Goal: Transaction & Acquisition: Purchase product/service

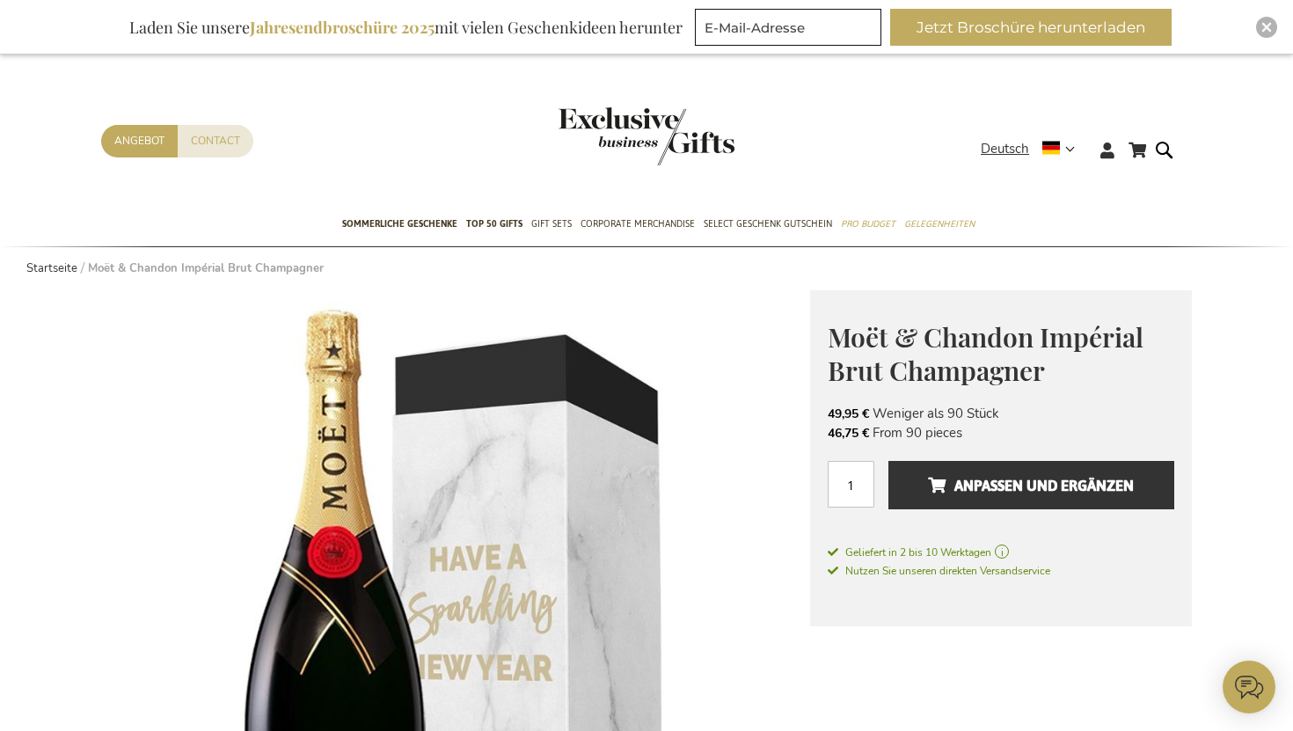
click at [633, 124] on img "store logo" at bounding box center [647, 136] width 176 height 58
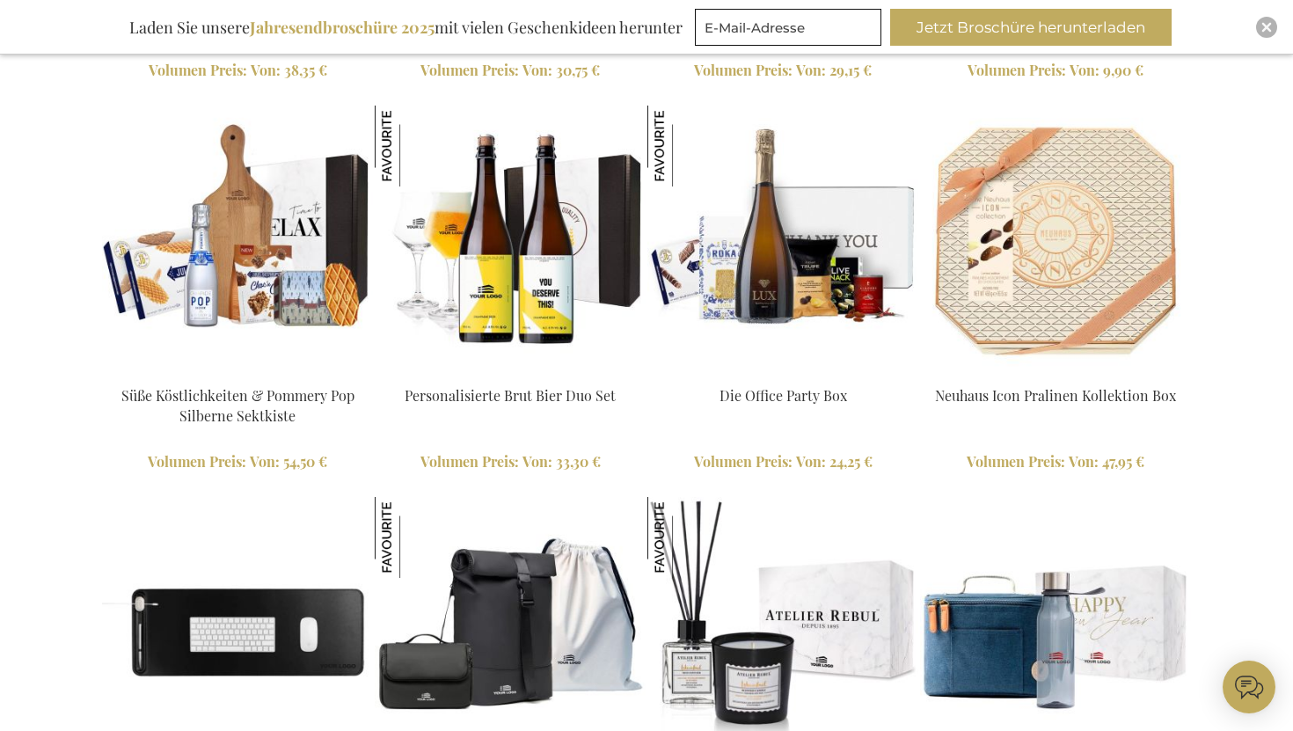
scroll to position [2086, 0]
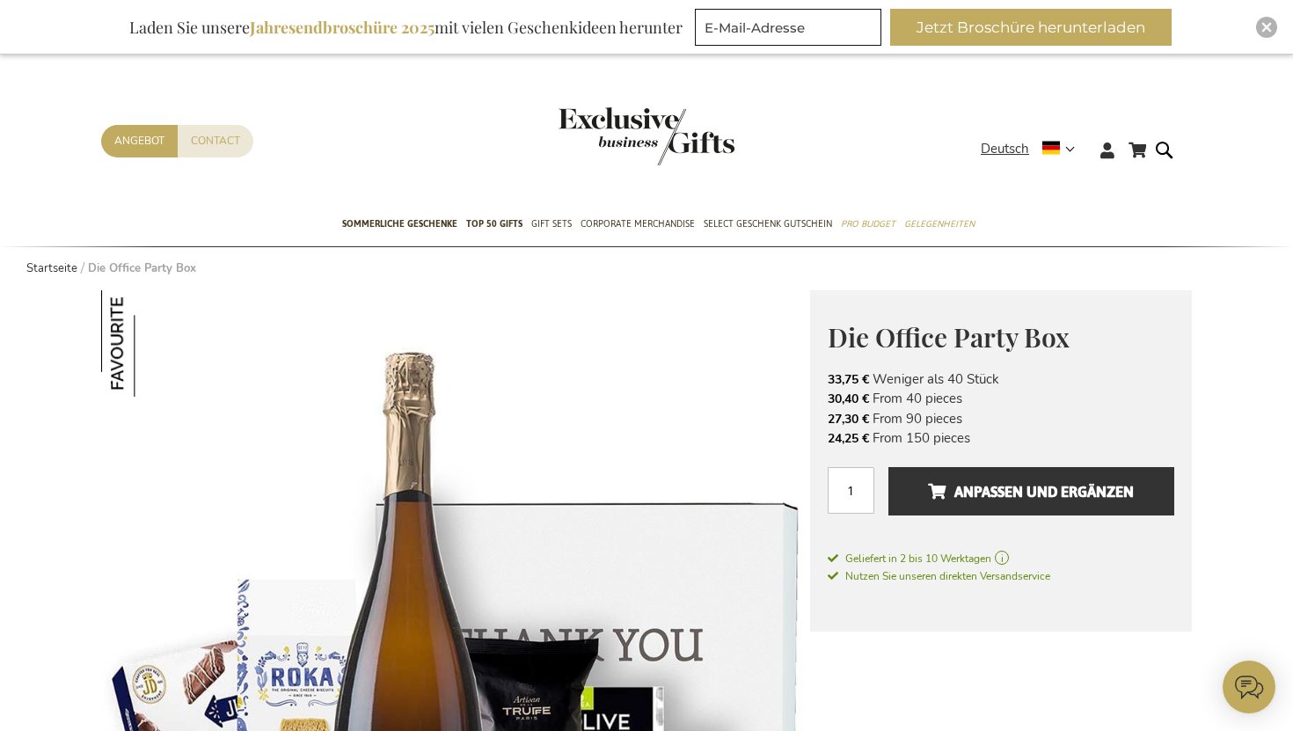
click at [618, 137] on img "store logo" at bounding box center [647, 136] width 176 height 58
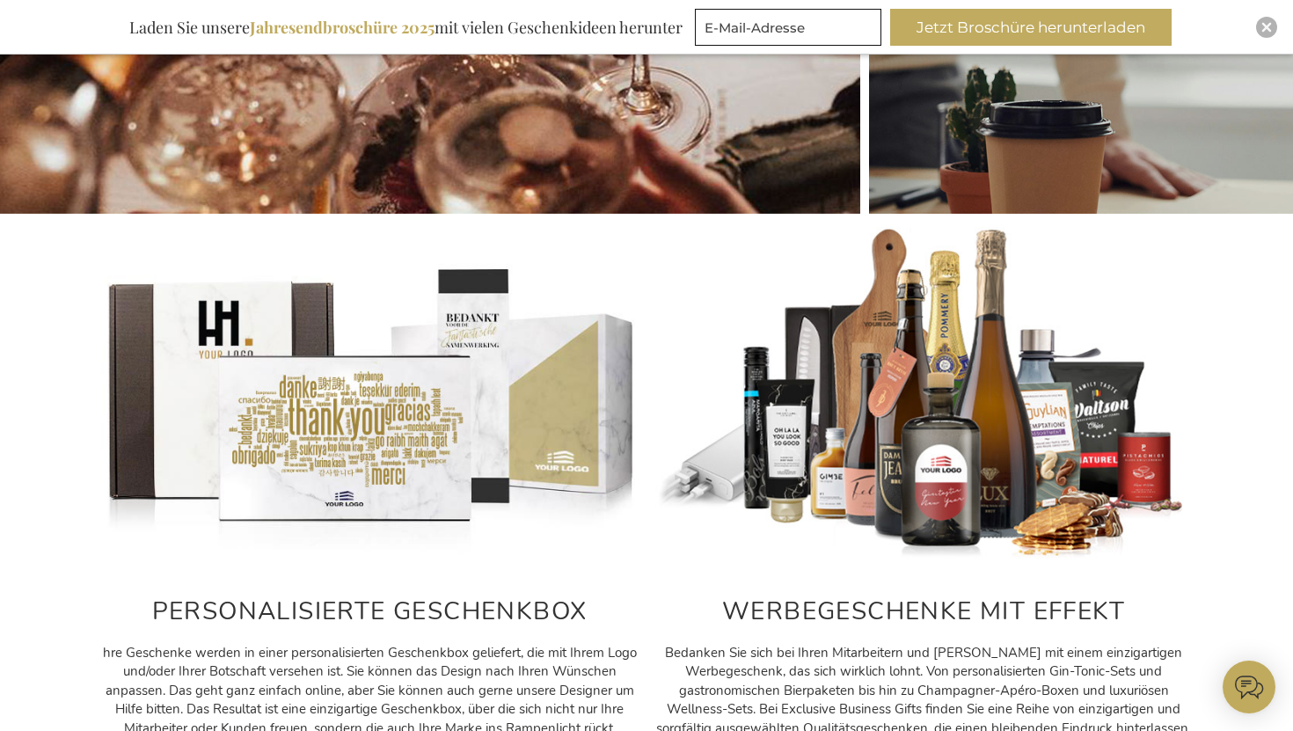
scroll to position [663, 0]
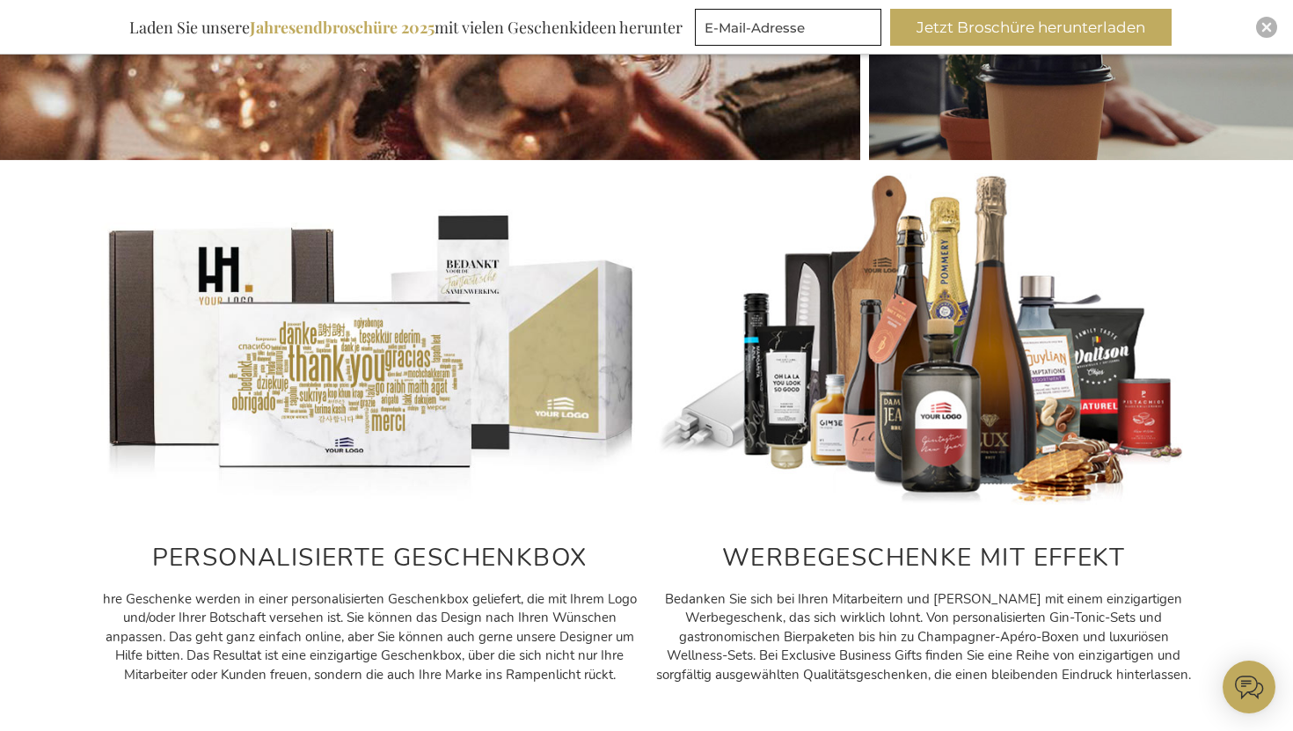
click at [376, 554] on h2 "PERSONALISIERTE GESCHENKBOX" at bounding box center [369, 558] width 537 height 27
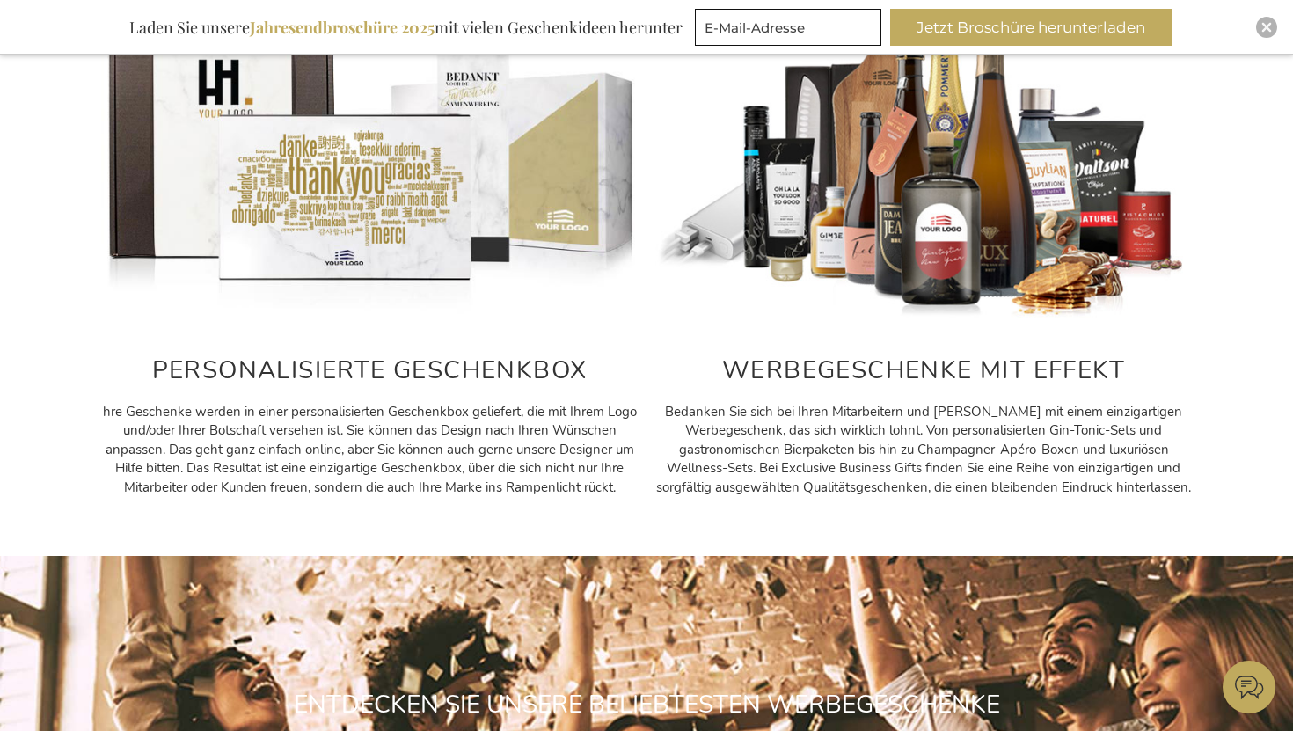
scroll to position [852, 0]
click at [345, 373] on h2 "PERSONALISIERTE GESCHENKBOX" at bounding box center [369, 369] width 537 height 27
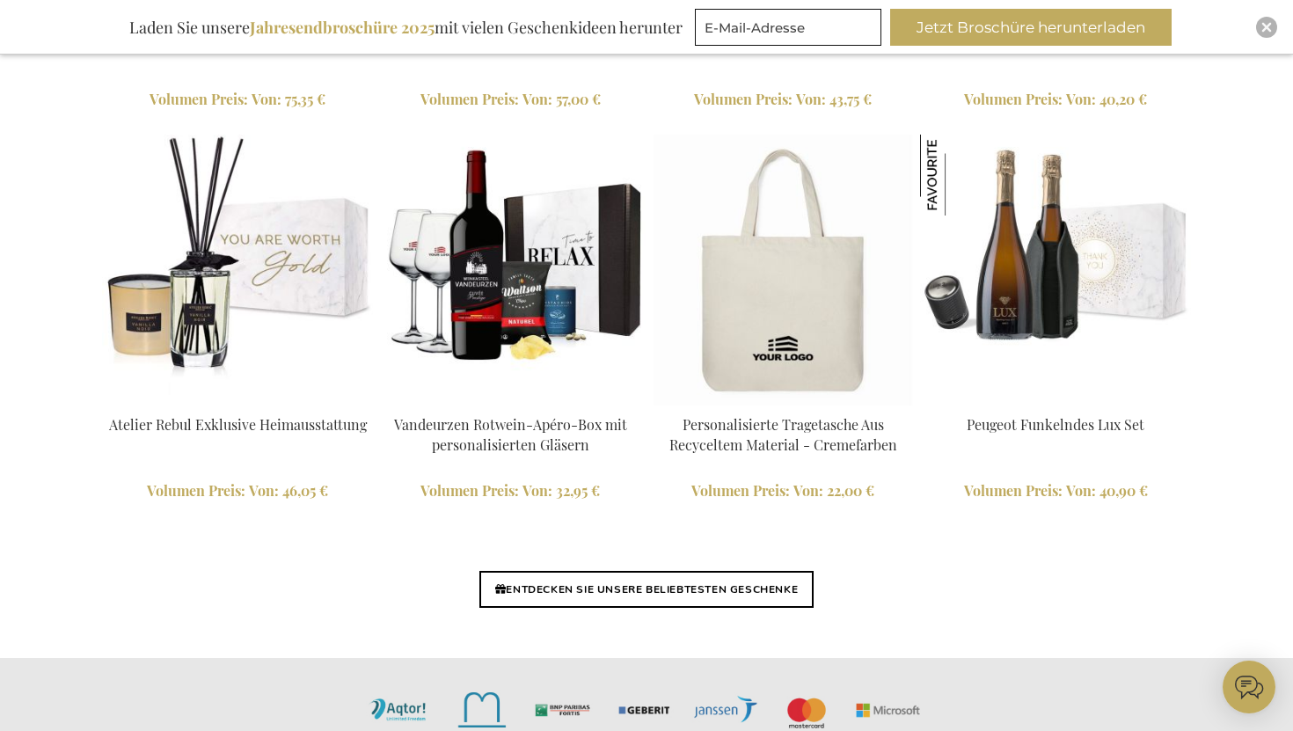
scroll to position [4134, 0]
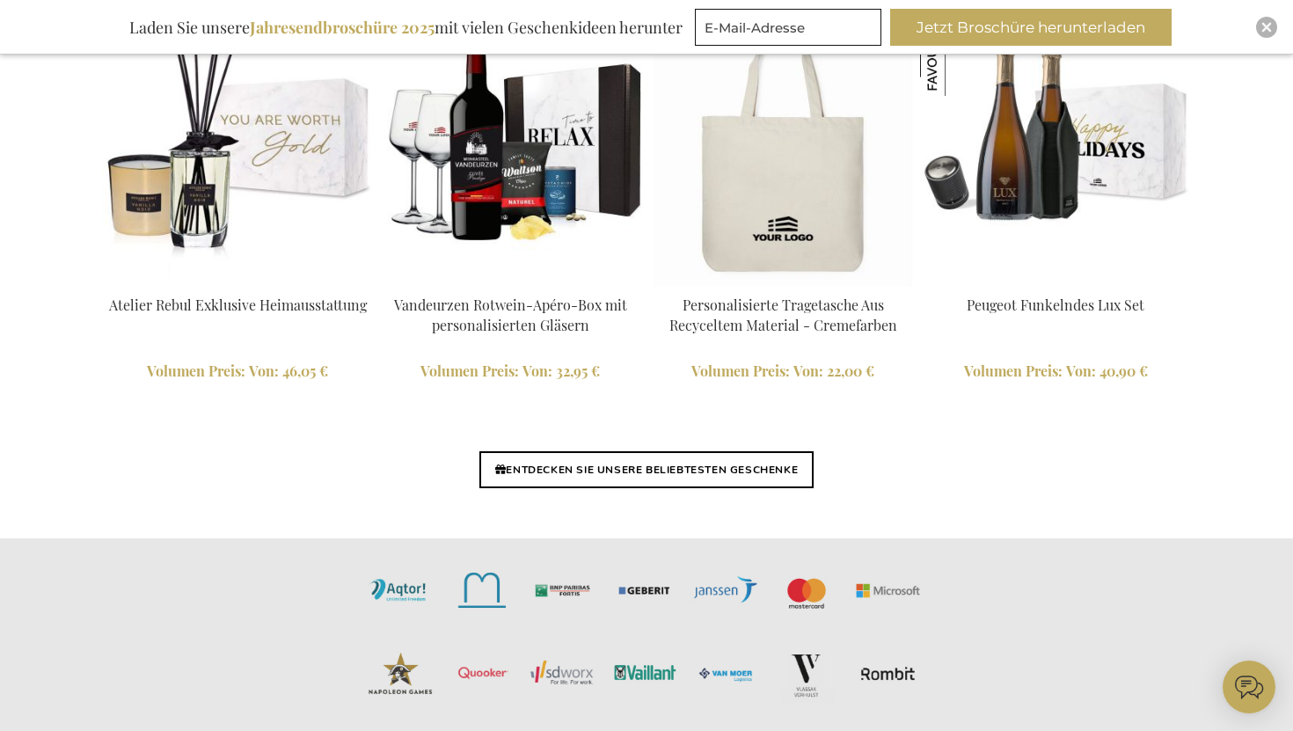
click at [1043, 303] on link "Peugeot Funkelndes Lux Set" at bounding box center [1056, 305] width 178 height 18
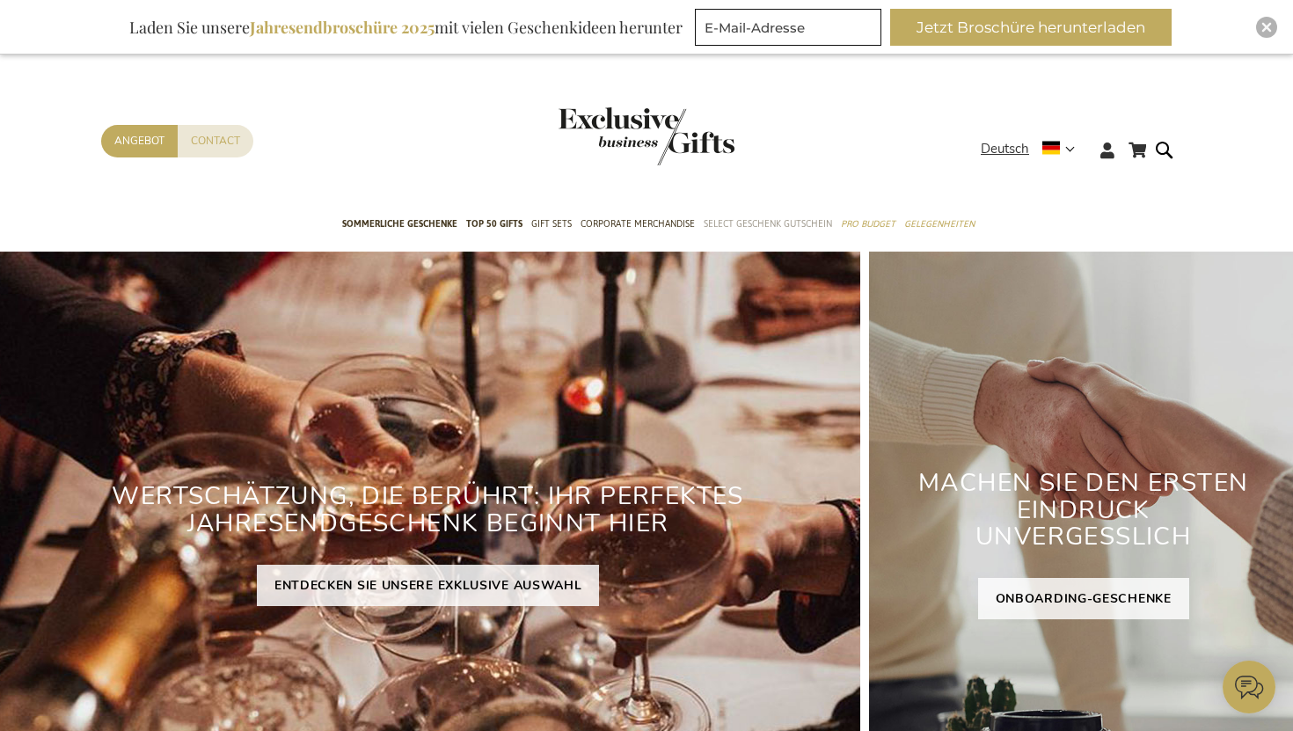
click at [735, 223] on span "Select Geschenk Gutschein" at bounding box center [768, 224] width 128 height 18
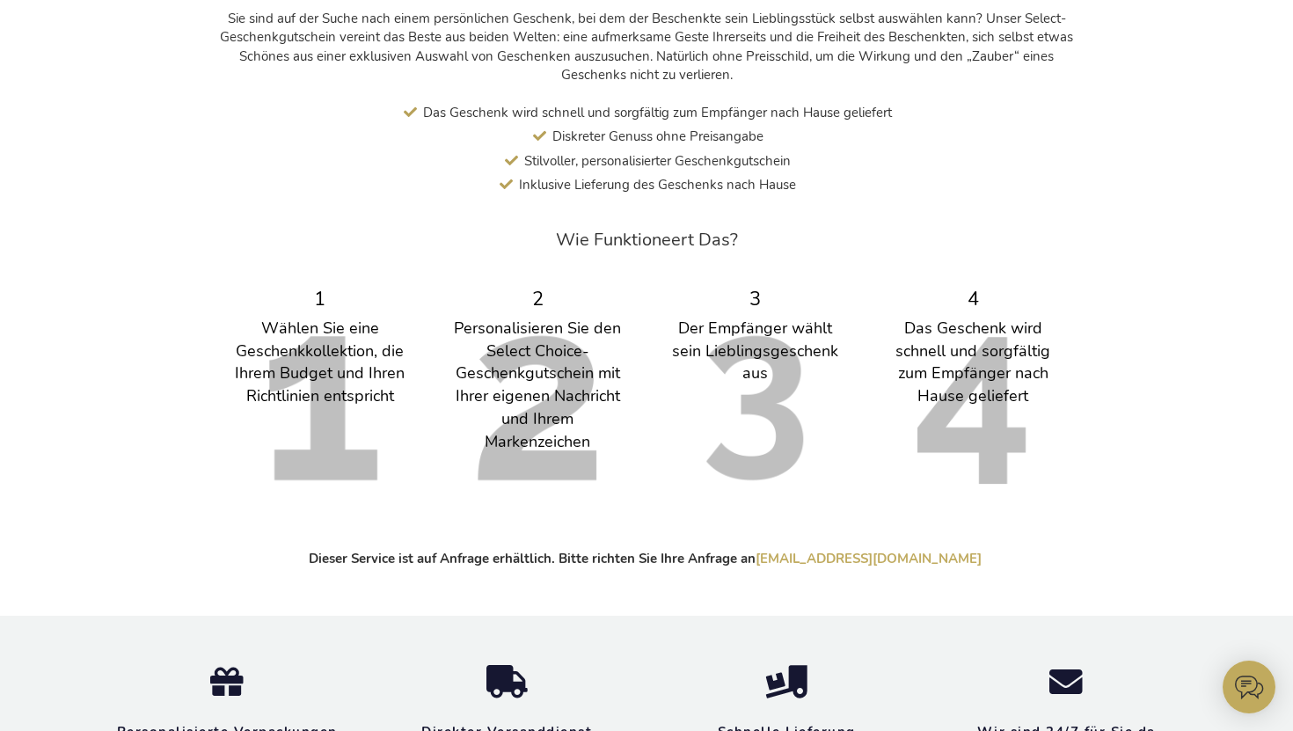
scroll to position [722, 0]
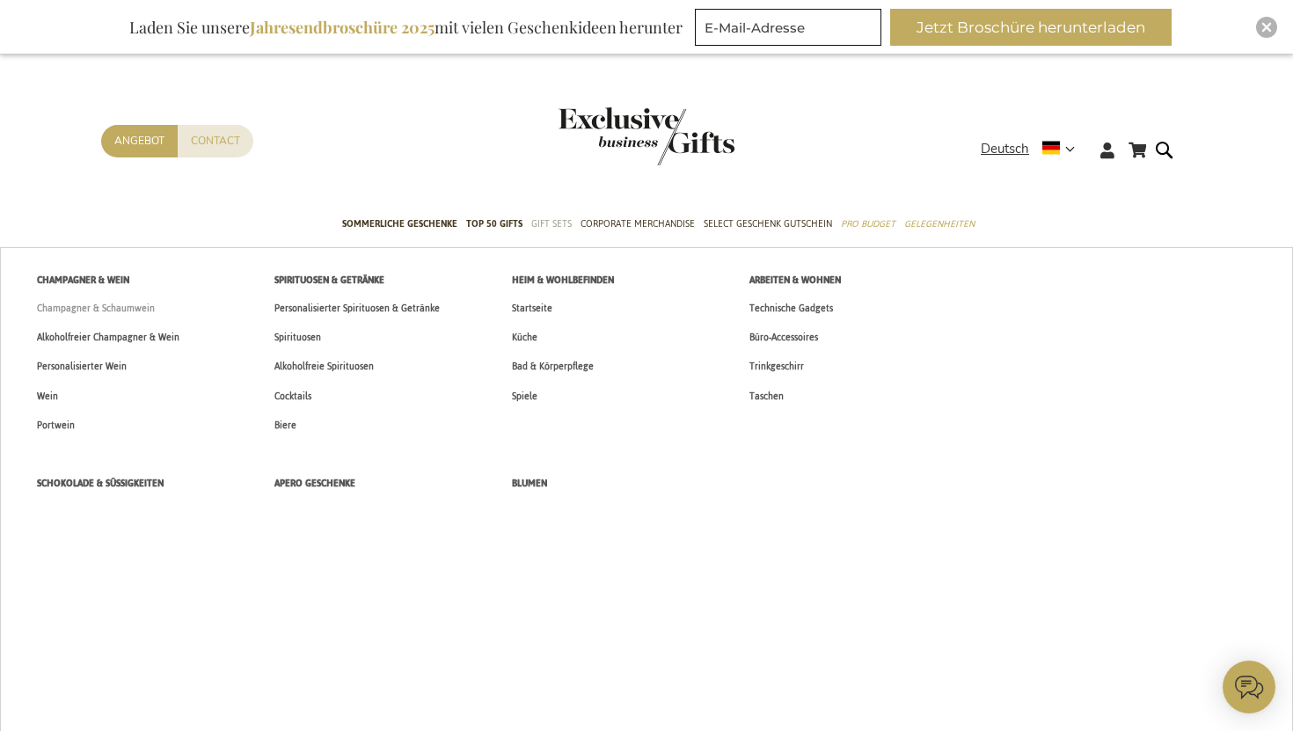
click at [107, 305] on span "Champagner & Schaumwein" at bounding box center [96, 308] width 118 height 18
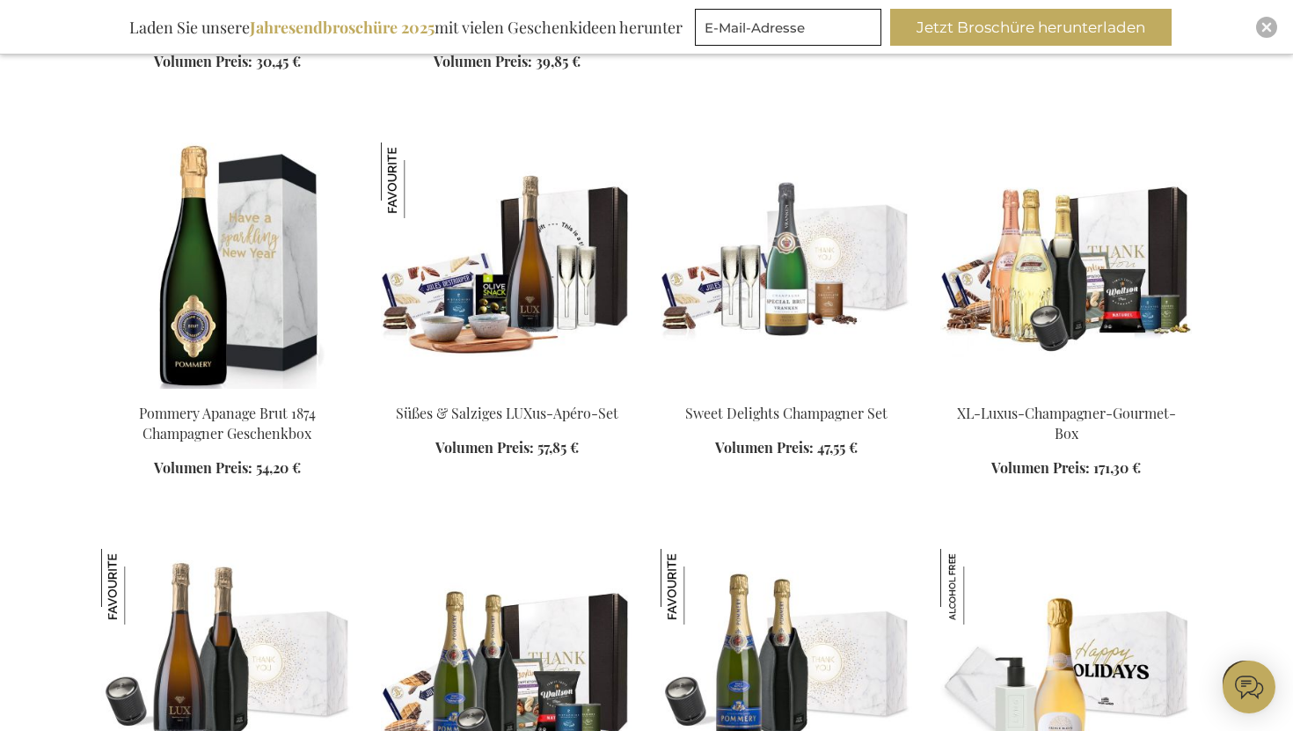
scroll to position [1599, 0]
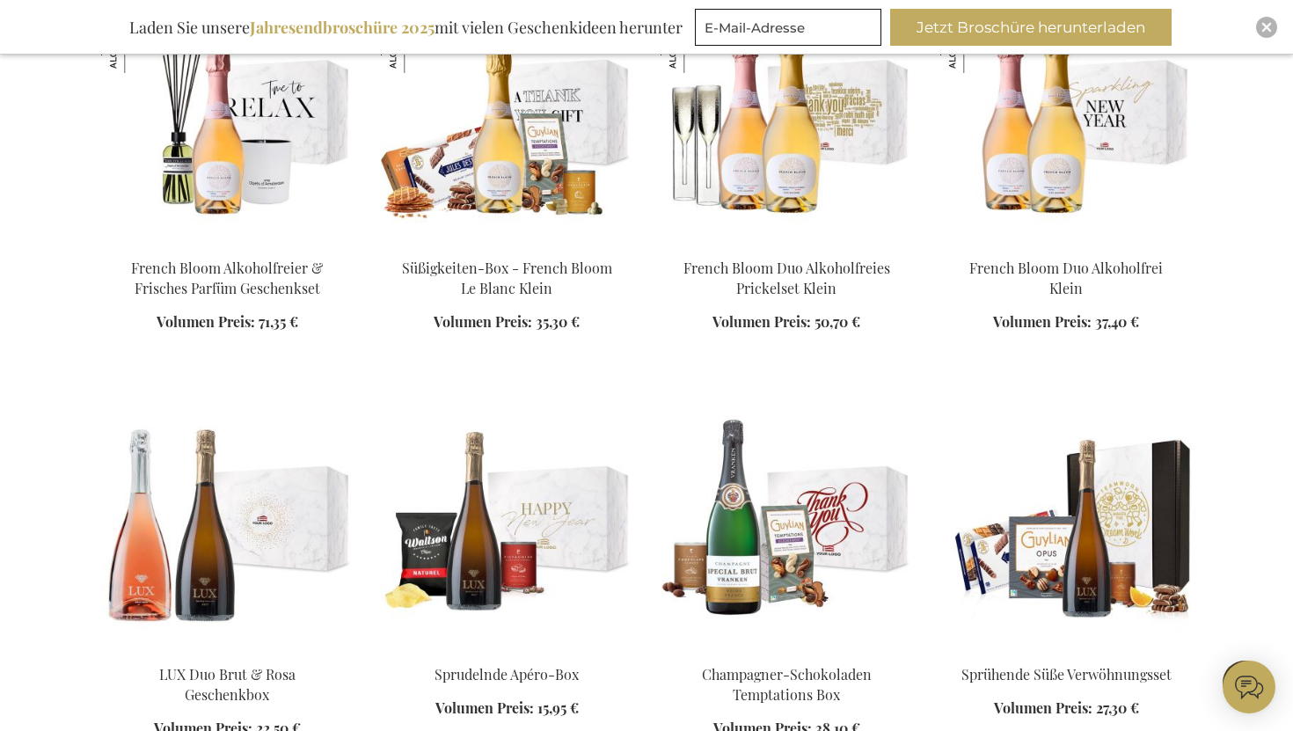
scroll to position [2619, 0]
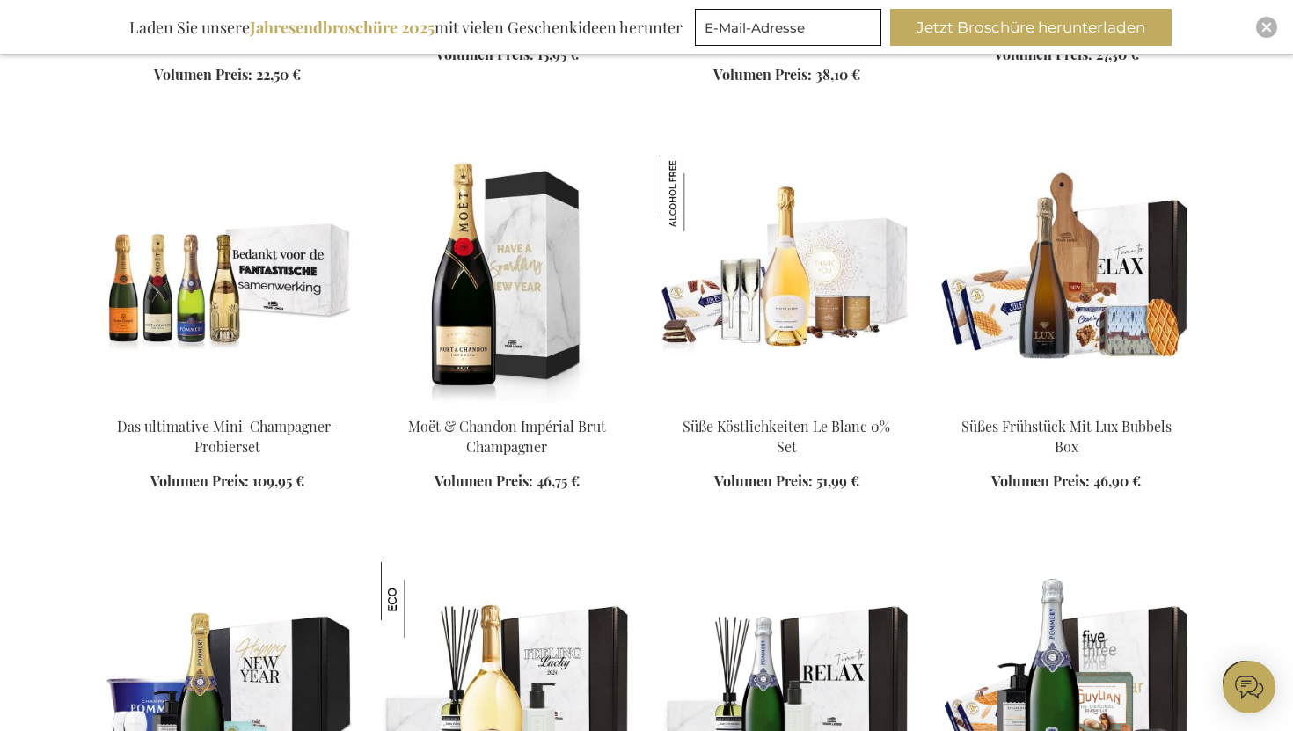
scroll to position [3064, 0]
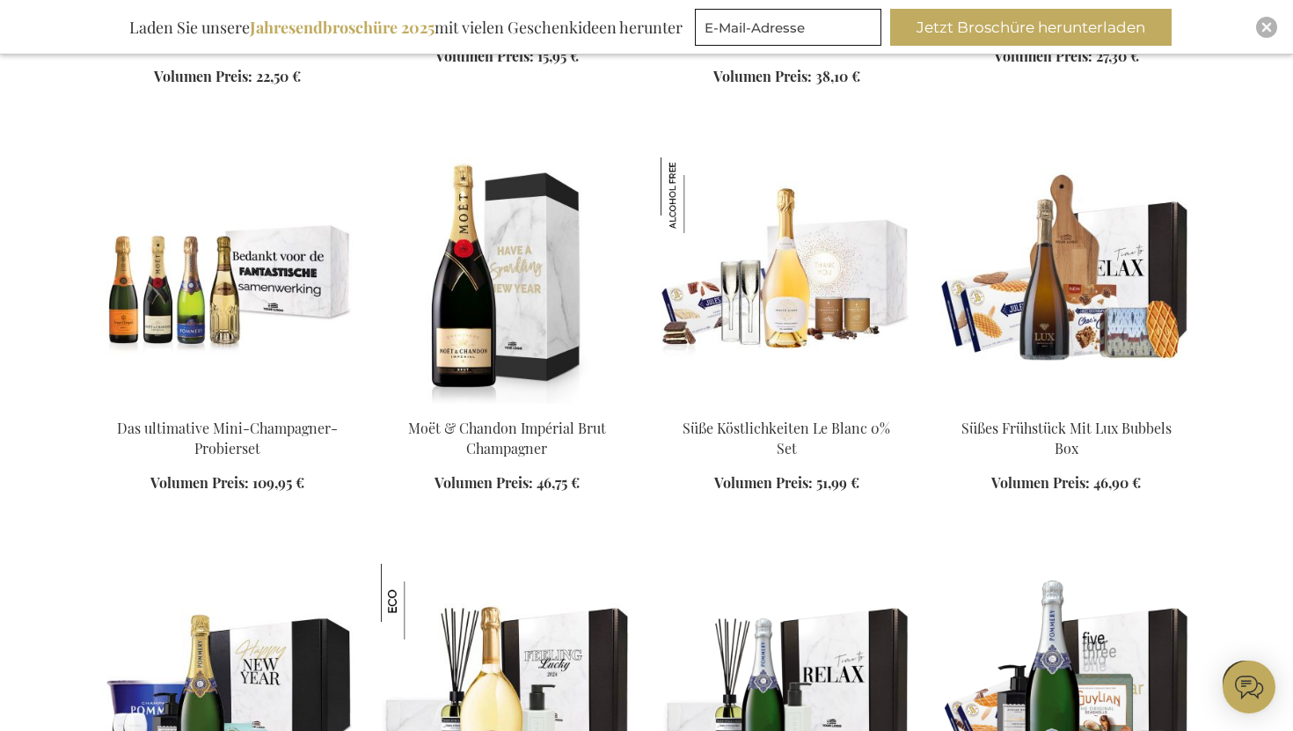
click at [501, 419] on div "In den Warenkorb" at bounding box center [507, 466] width 252 height 94
click at [505, 274] on img at bounding box center [507, 280] width 252 height 246
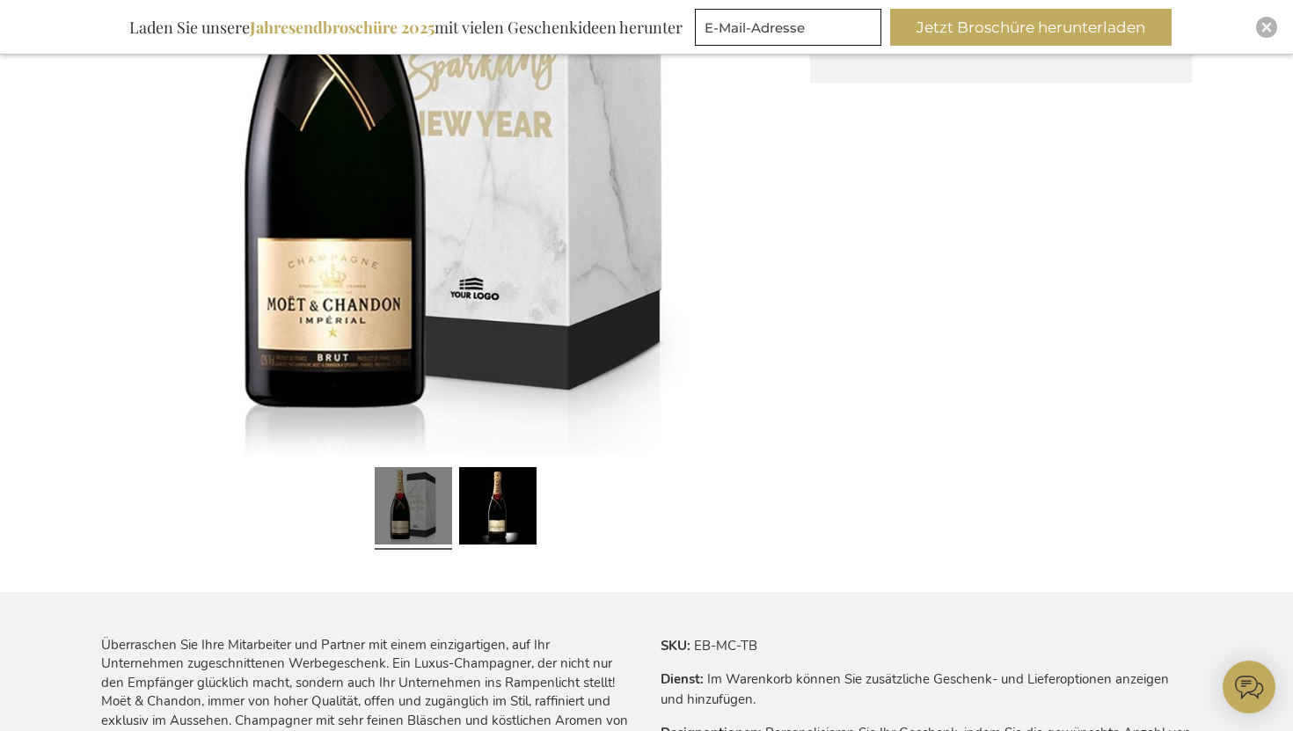
scroll to position [688, 0]
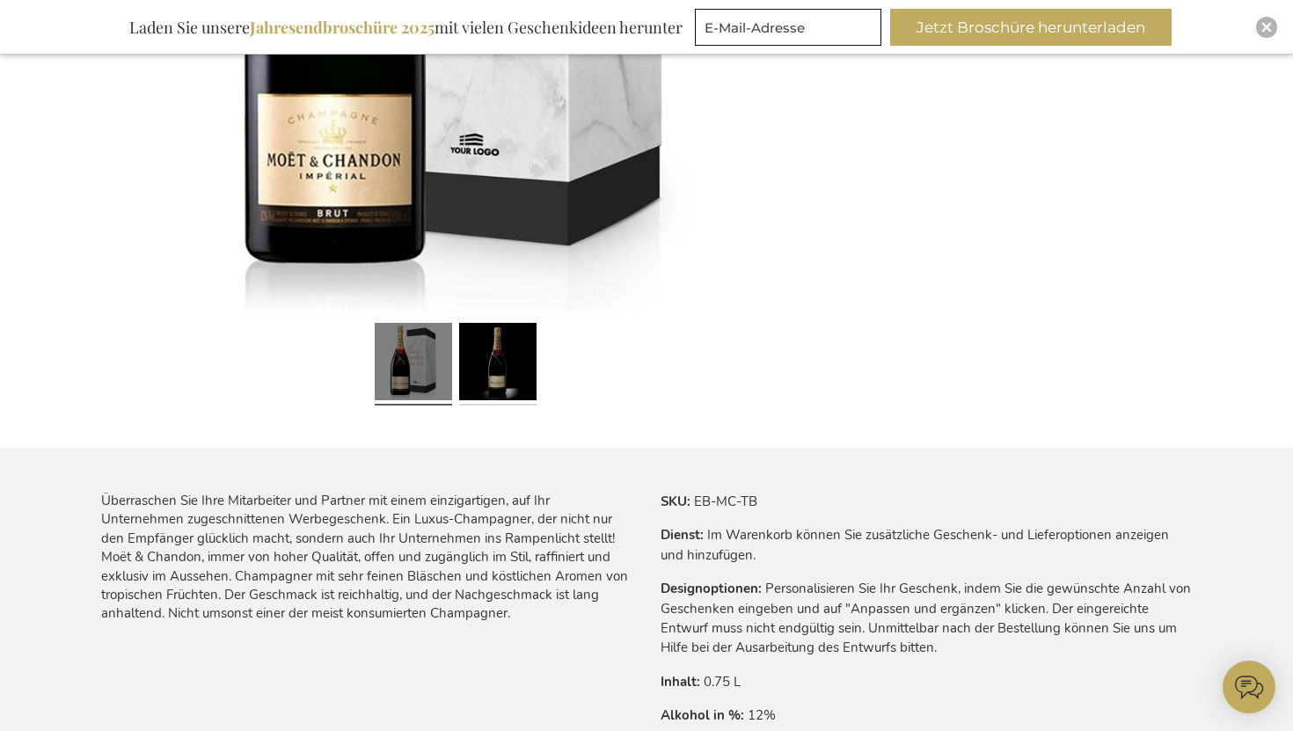
click at [479, 359] on link at bounding box center [497, 364] width 77 height 97
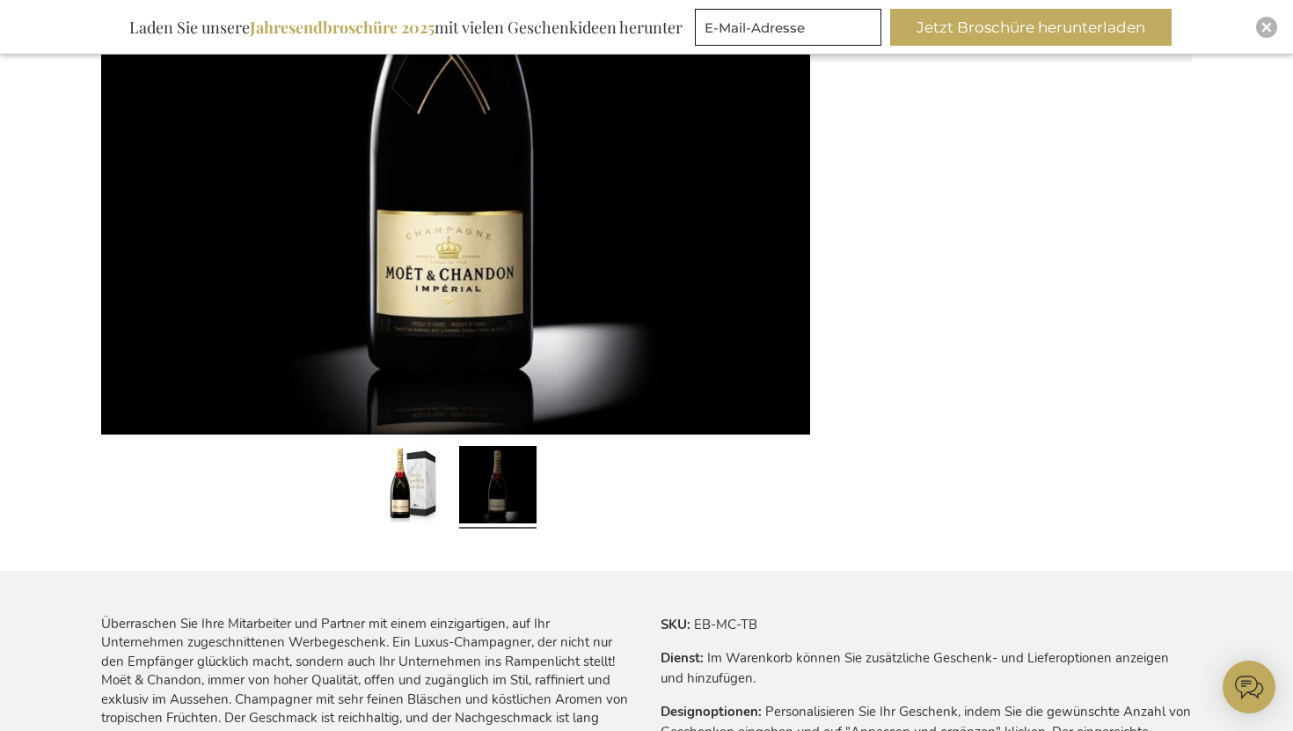
scroll to position [546, 0]
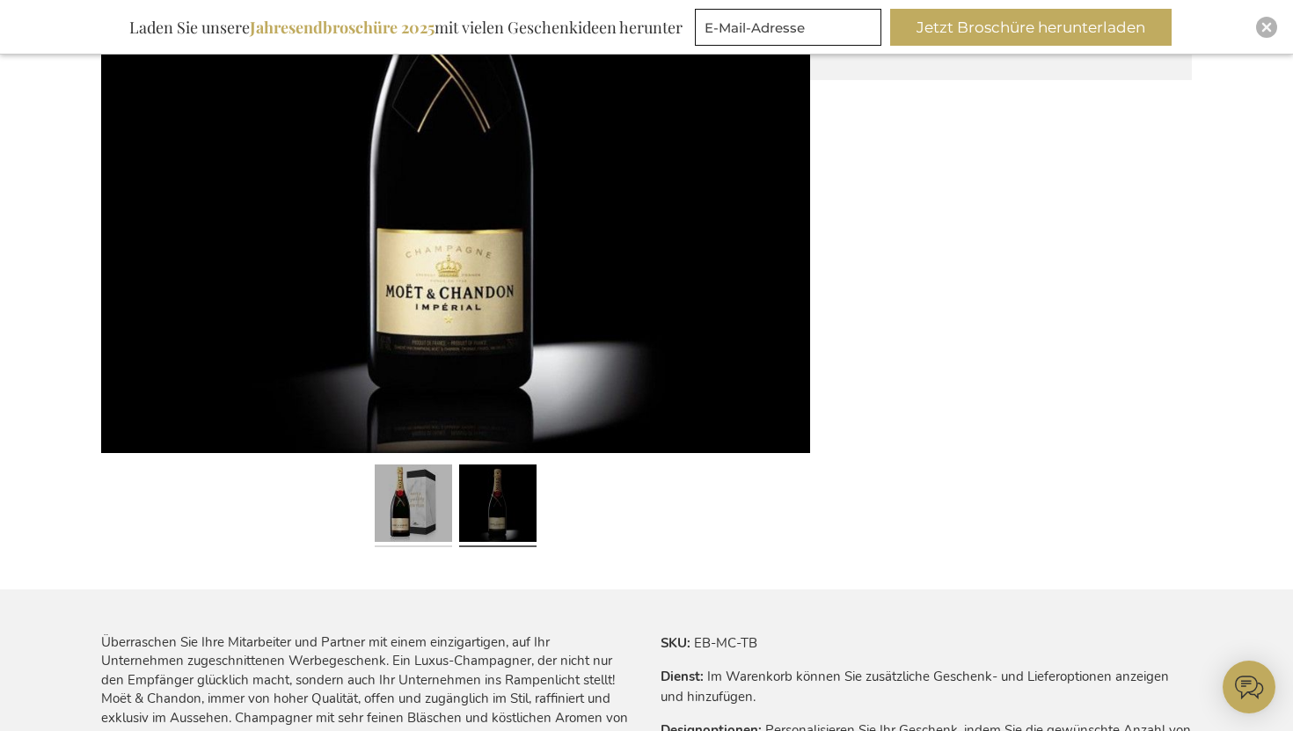
click at [439, 516] on link at bounding box center [413, 505] width 77 height 97
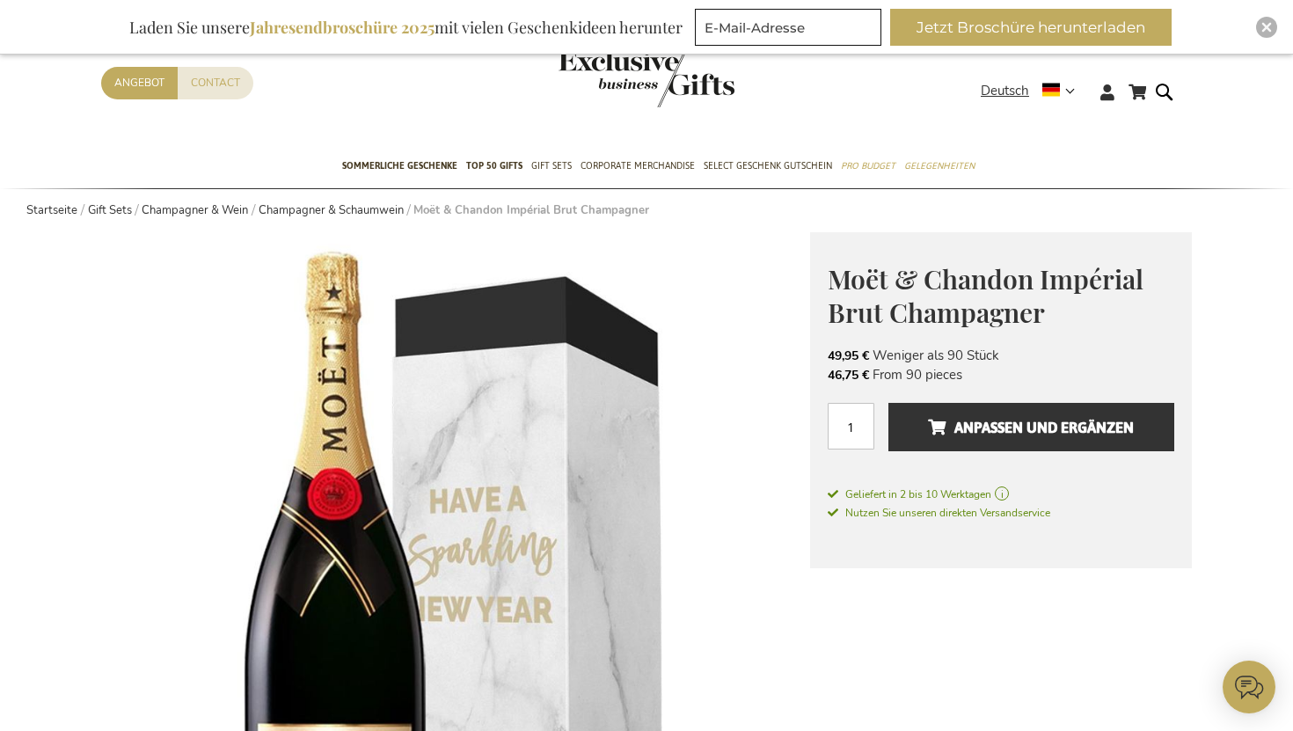
scroll to position [35, 0]
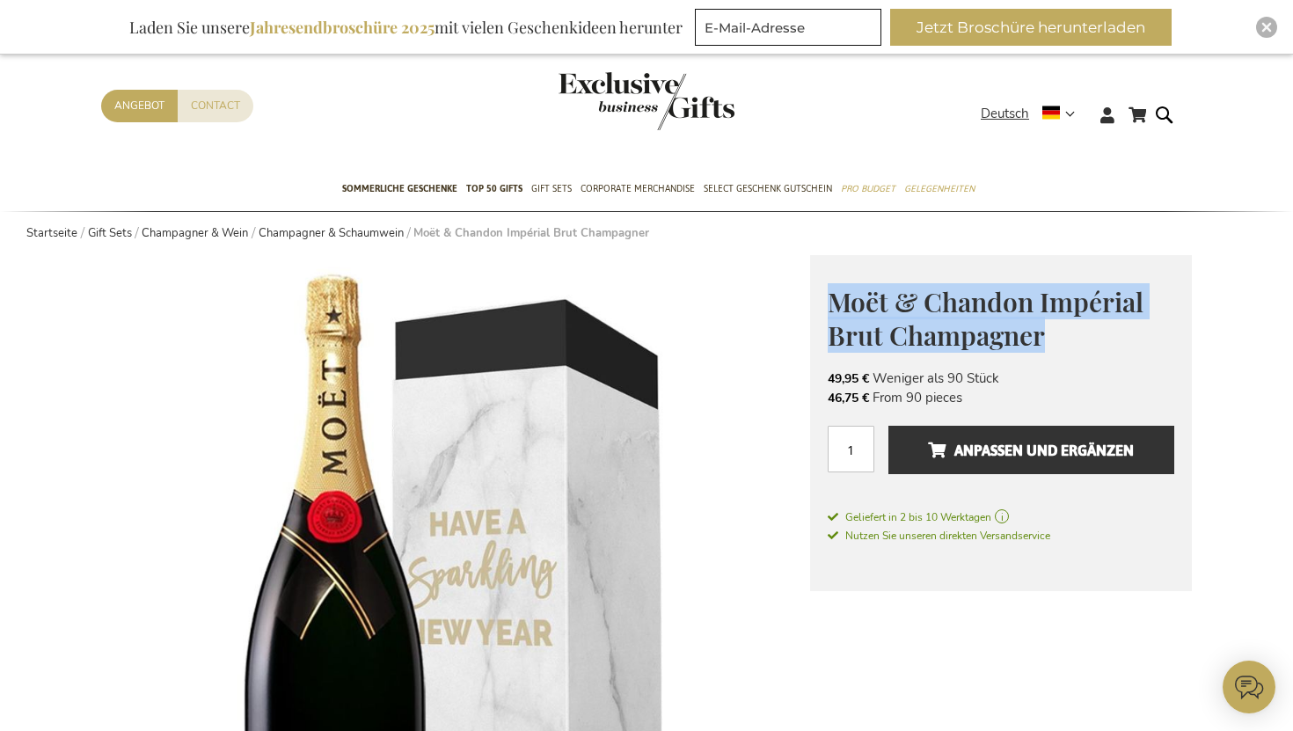
drag, startPoint x: 1059, startPoint y: 340, endPoint x: 822, endPoint y: 296, distance: 241.4
click at [822, 296] on div "Moët & Chandon Impérial Brut Champagner Founded in 1743, Moët & Chandon celebra…" at bounding box center [1001, 423] width 382 height 336
copy span "Moët & Chandon Impérial Brut Champagner"
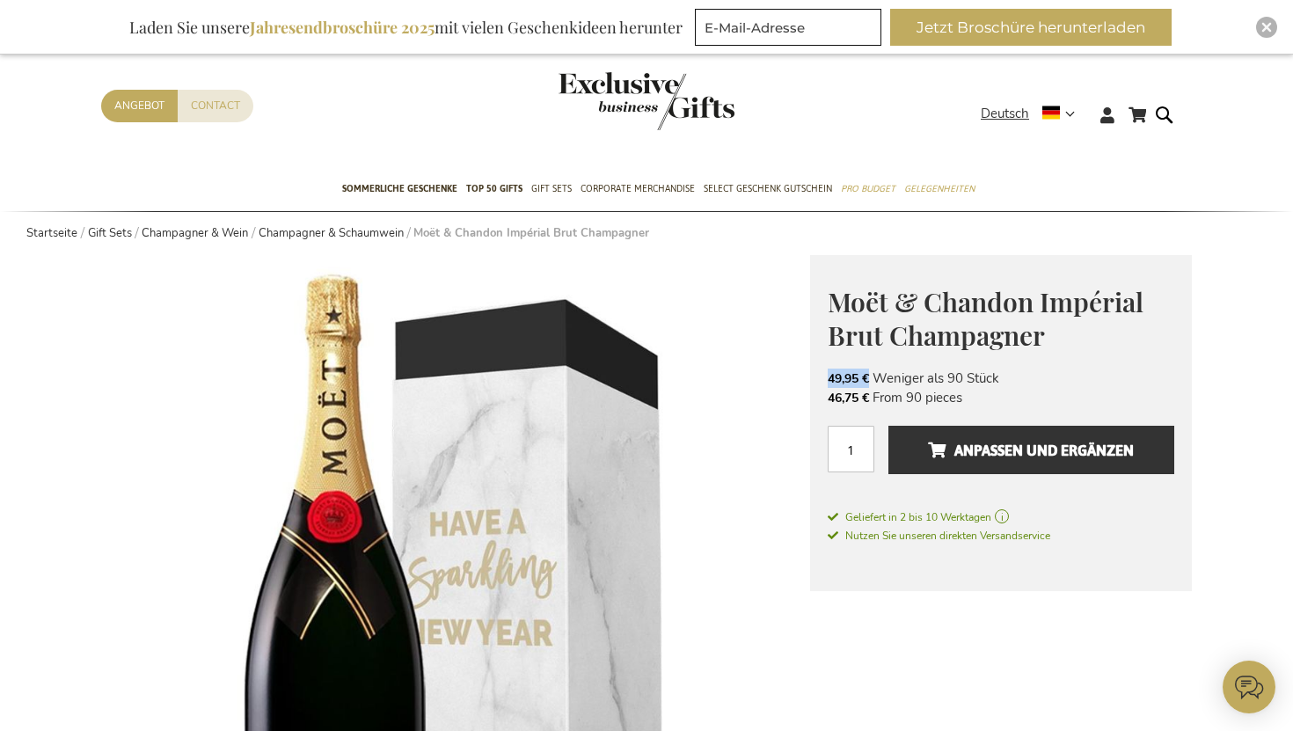
drag, startPoint x: 830, startPoint y: 383, endPoint x: 873, endPoint y: 383, distance: 42.2
click at [873, 383] on span "49,95 €" at bounding box center [850, 378] width 45 height 18
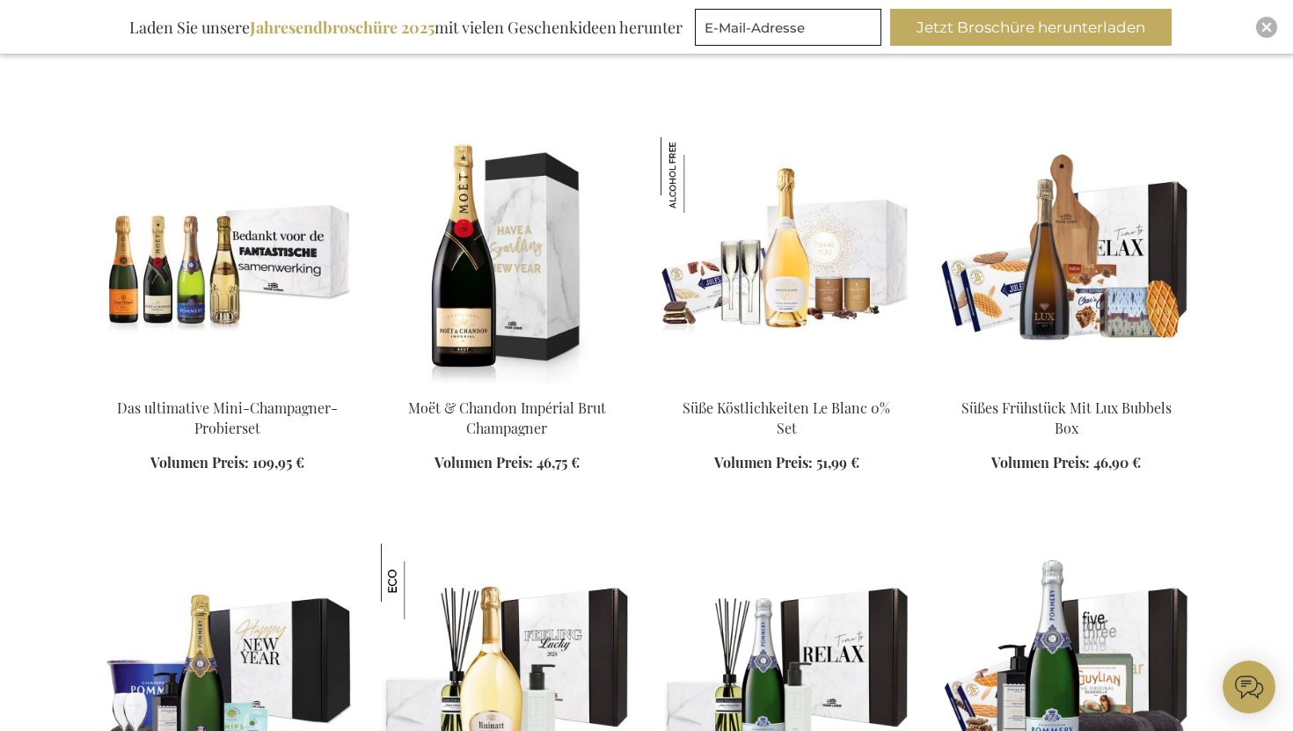
scroll to position [764, 0]
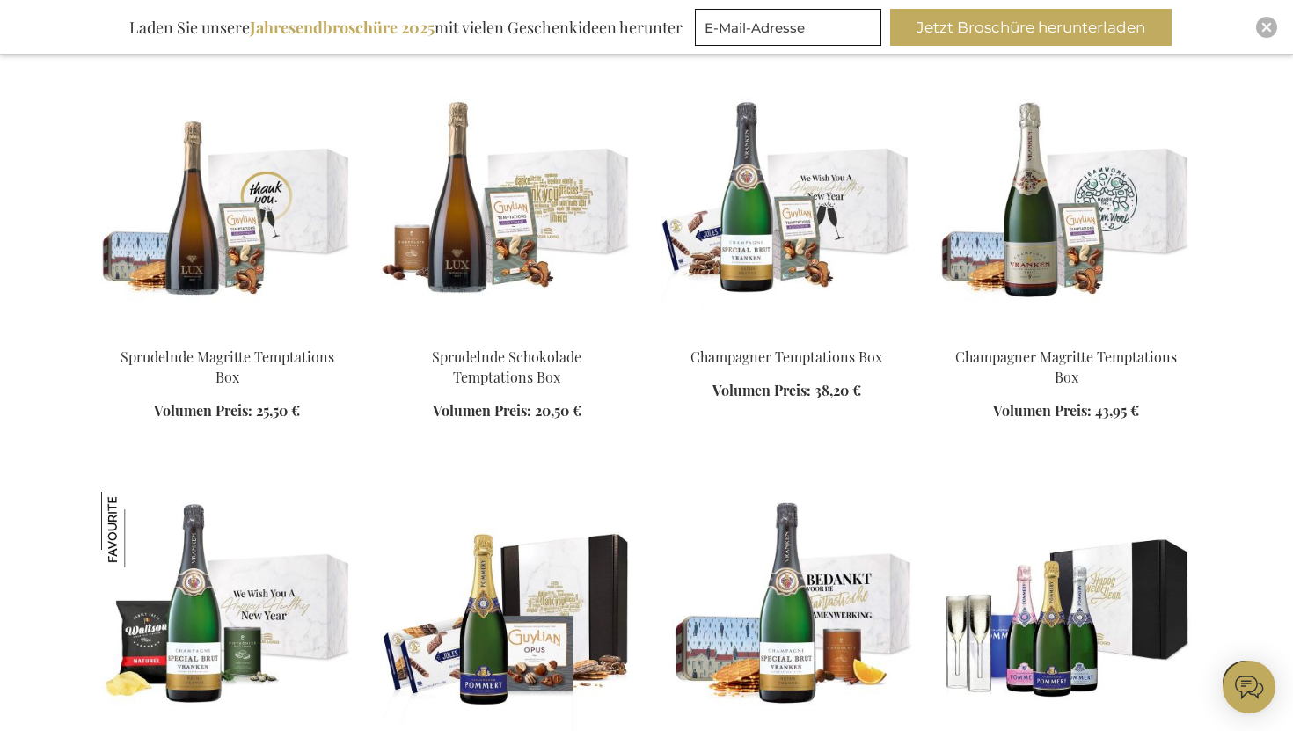
scroll to position [2844, 0]
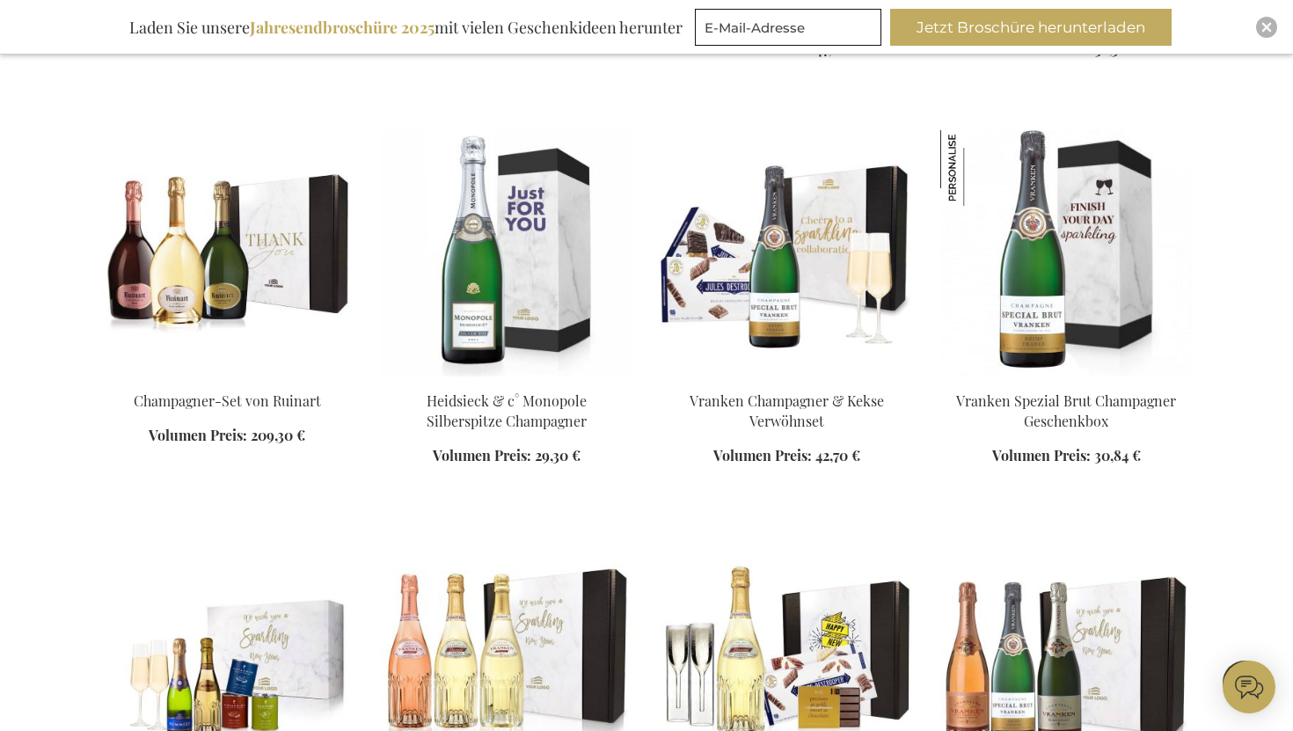
scroll to position [4034, 0]
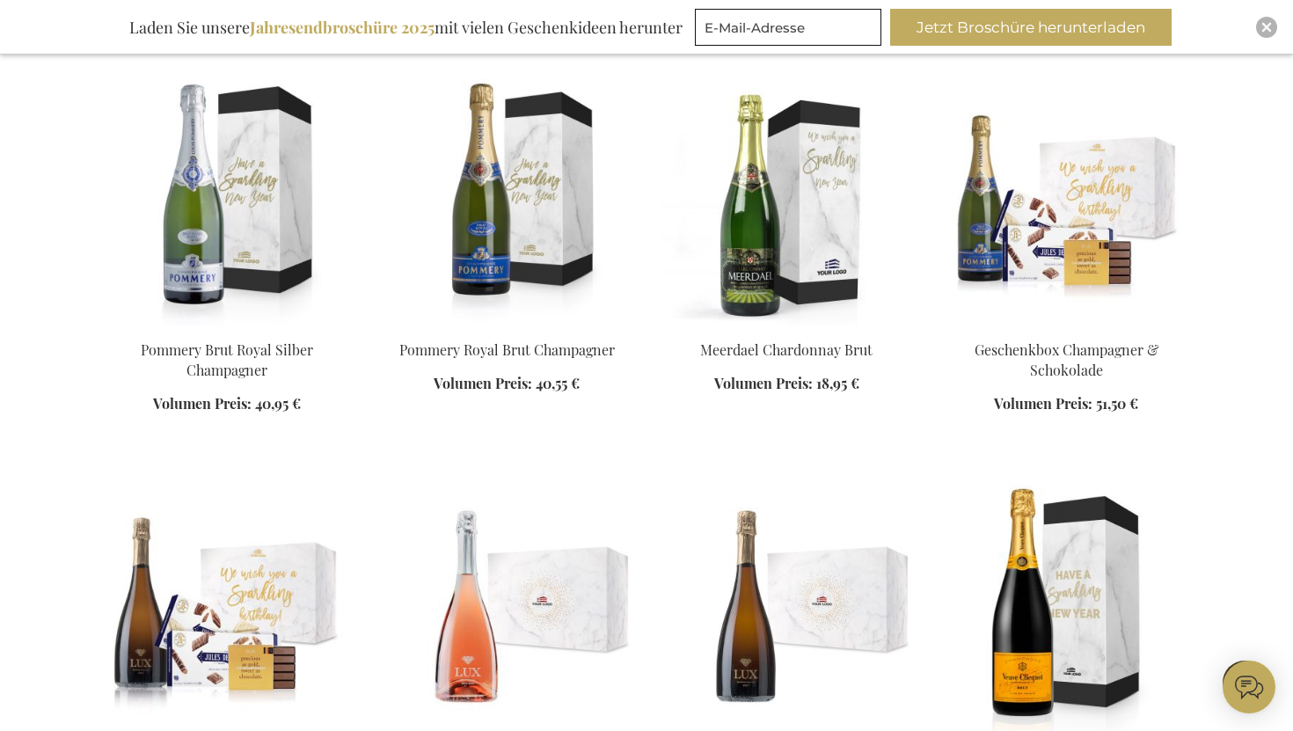
scroll to position [5494, 0]
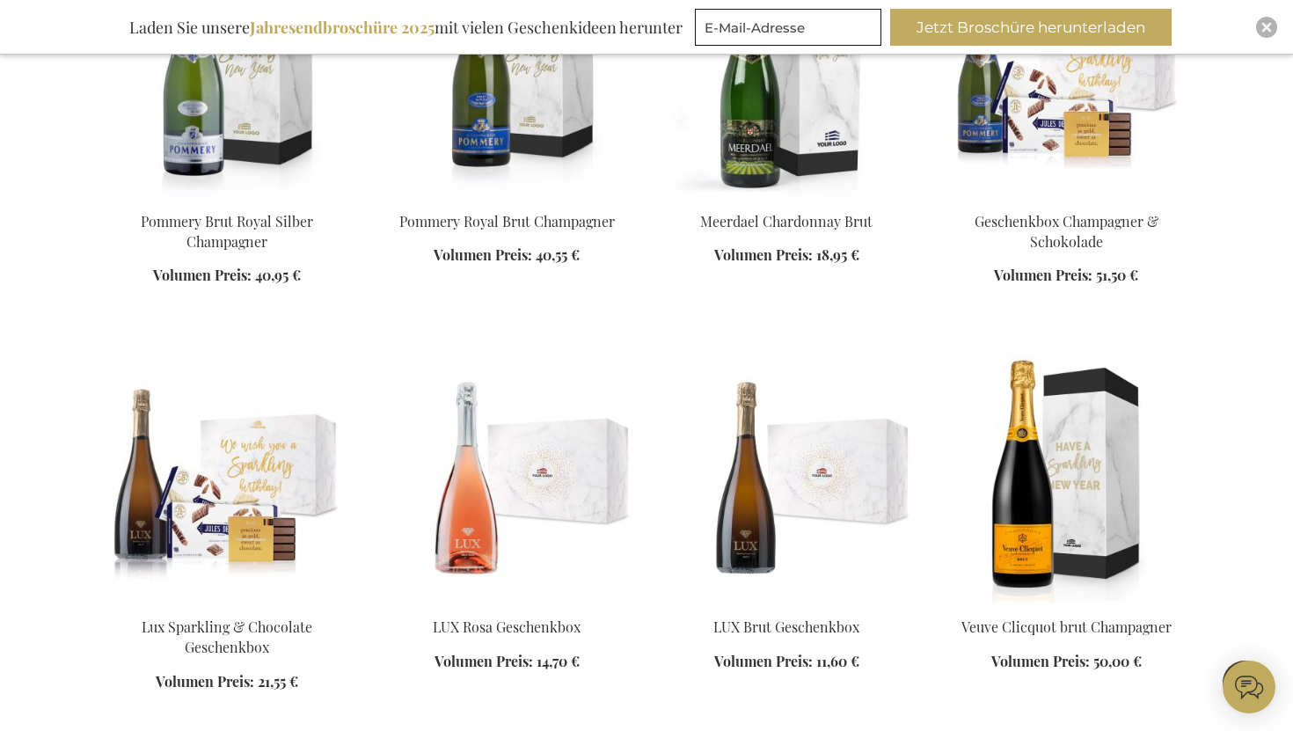
scroll to position [5023, 0]
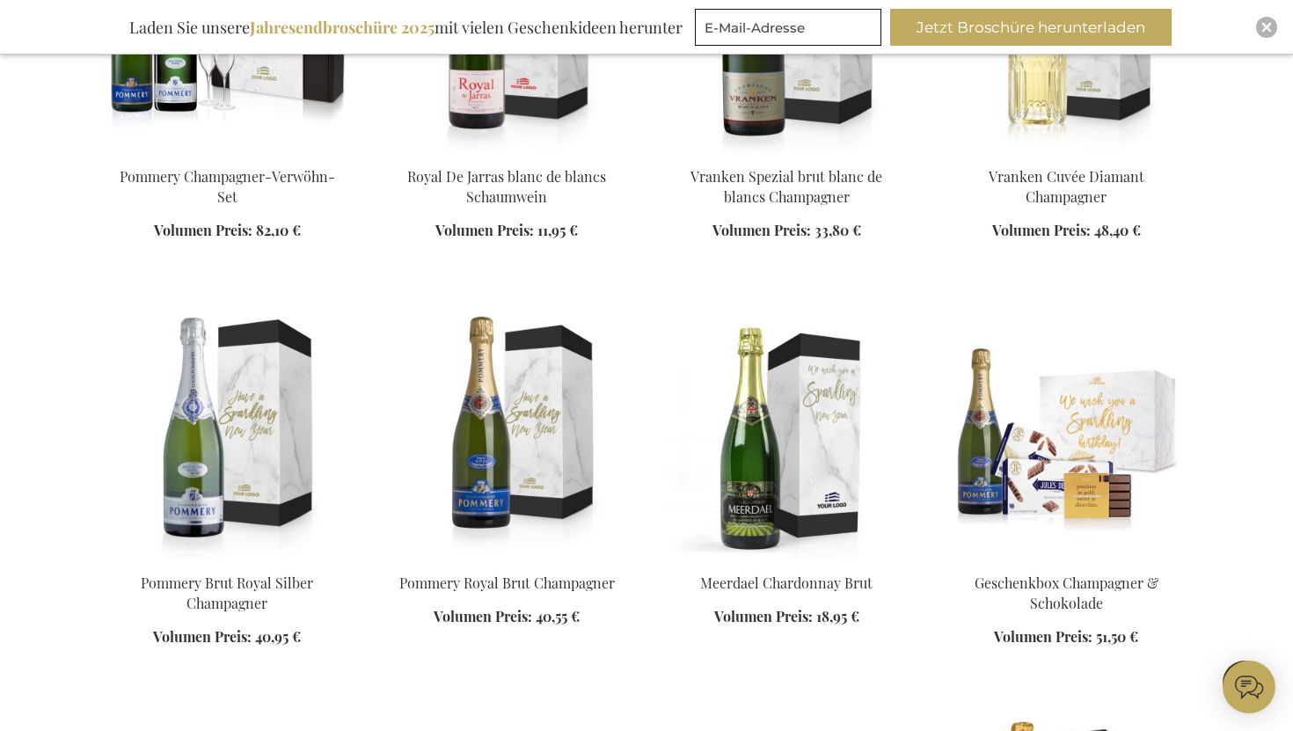
scroll to position [5076, 0]
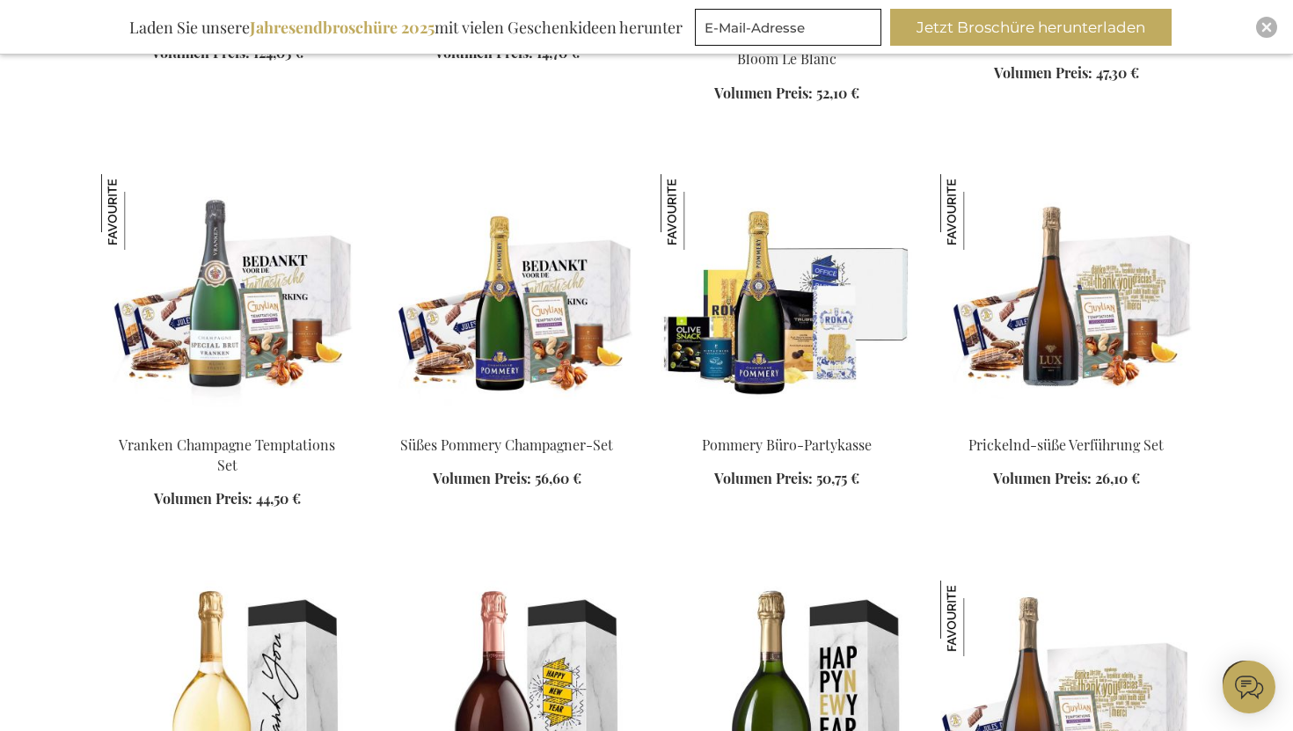
scroll to position [1516, 0]
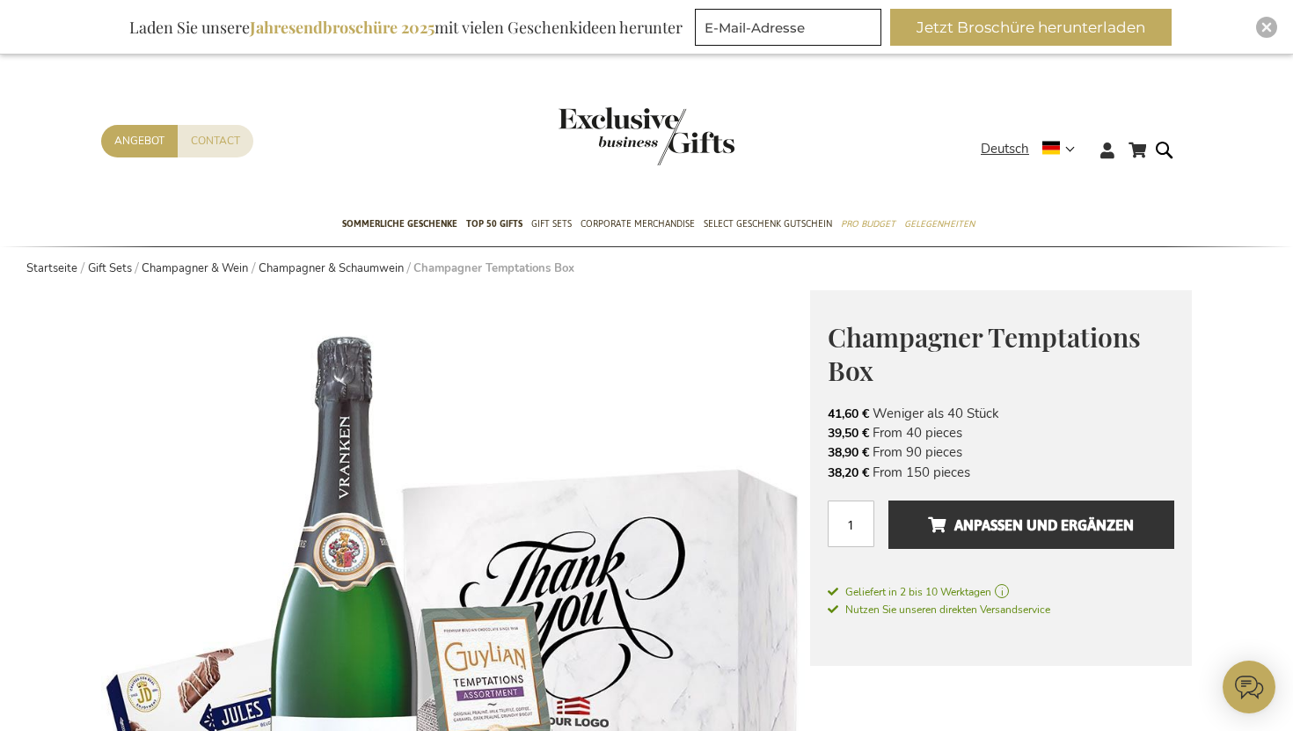
click at [108, 345] on img at bounding box center [455, 644] width 709 height 708
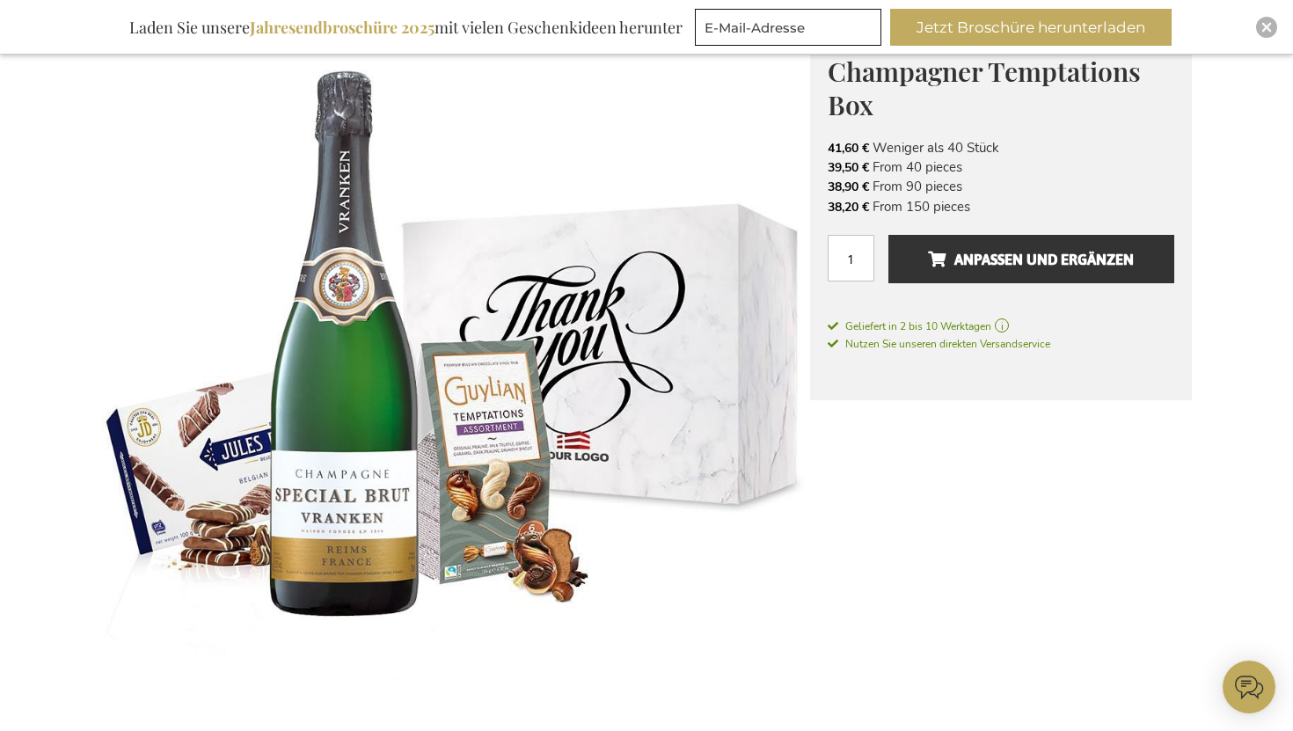
scroll to position [252, 0]
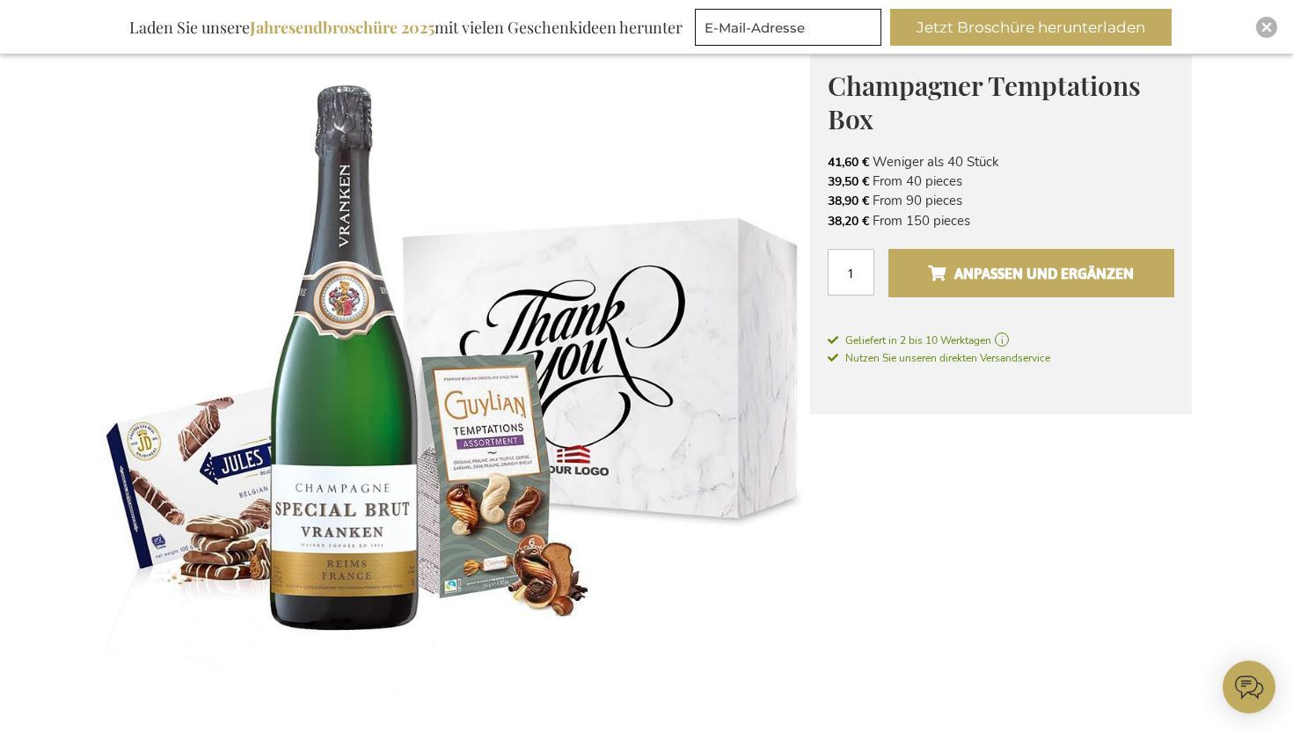
click at [962, 271] on span "Anpassen und ergänzen" at bounding box center [1031, 274] width 206 height 28
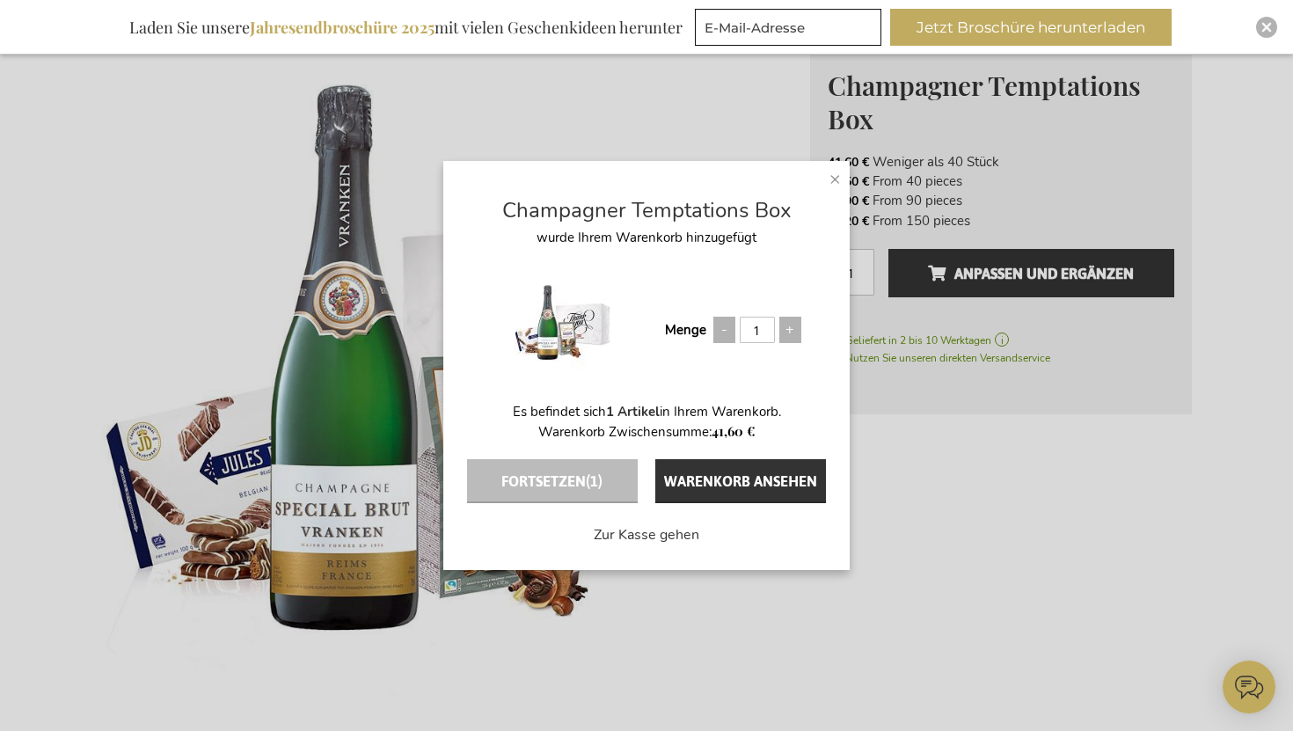
click at [837, 176] on span "×" at bounding box center [835, 178] width 11 height 26
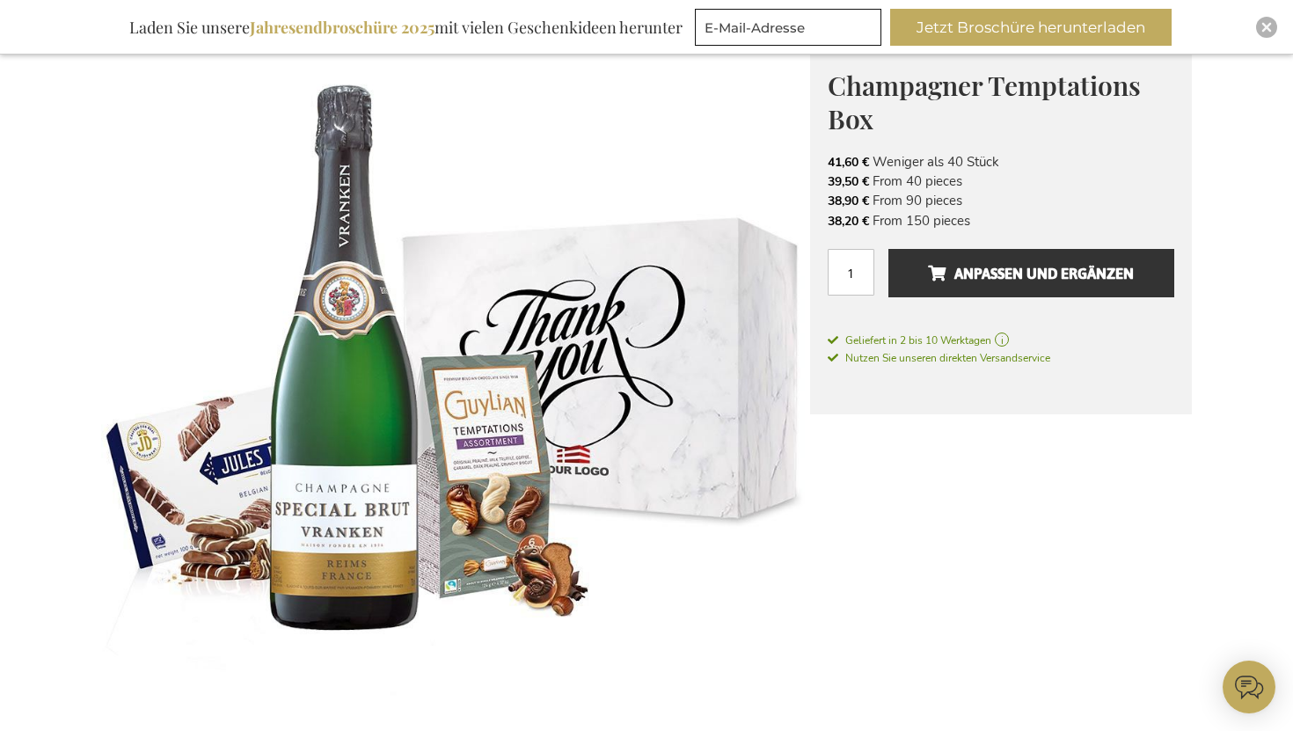
scroll to position [0, 0]
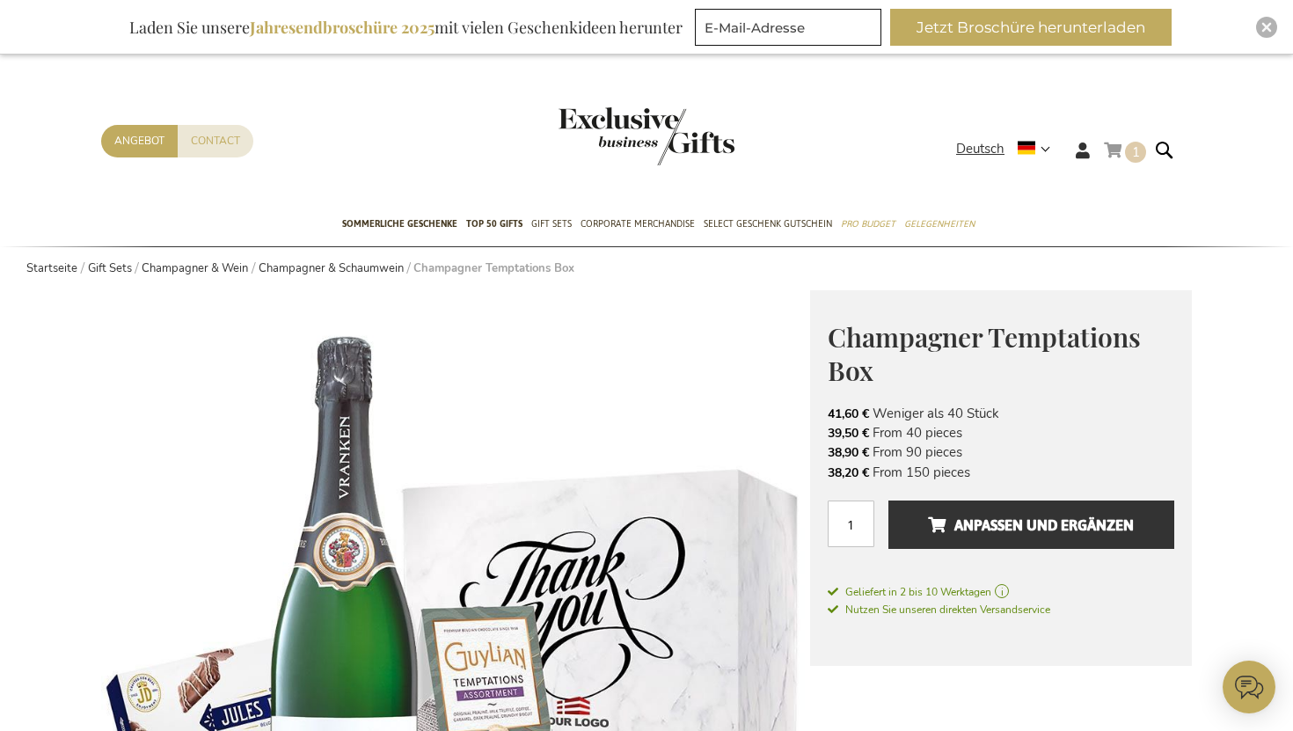
click at [1133, 151] on span "1" at bounding box center [1136, 152] width 8 height 18
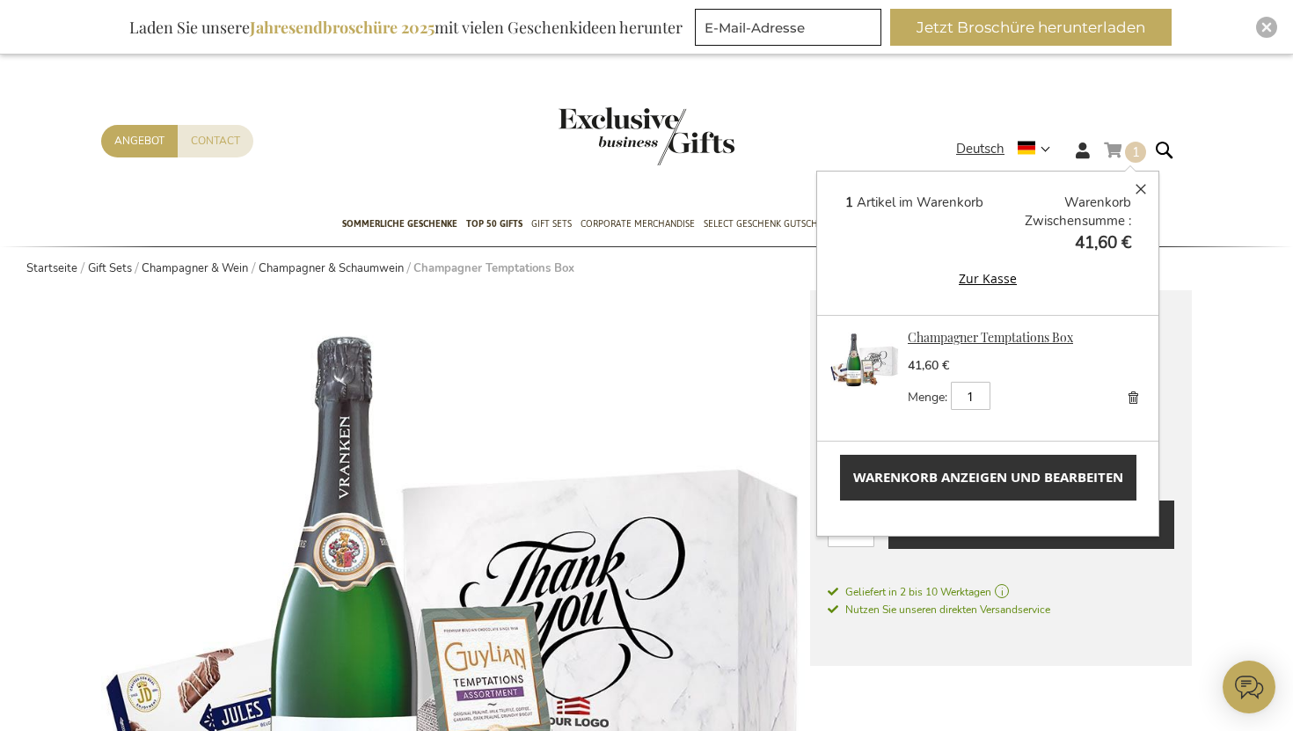
click at [991, 330] on link "Champagner Temptations Box" at bounding box center [990, 337] width 165 height 17
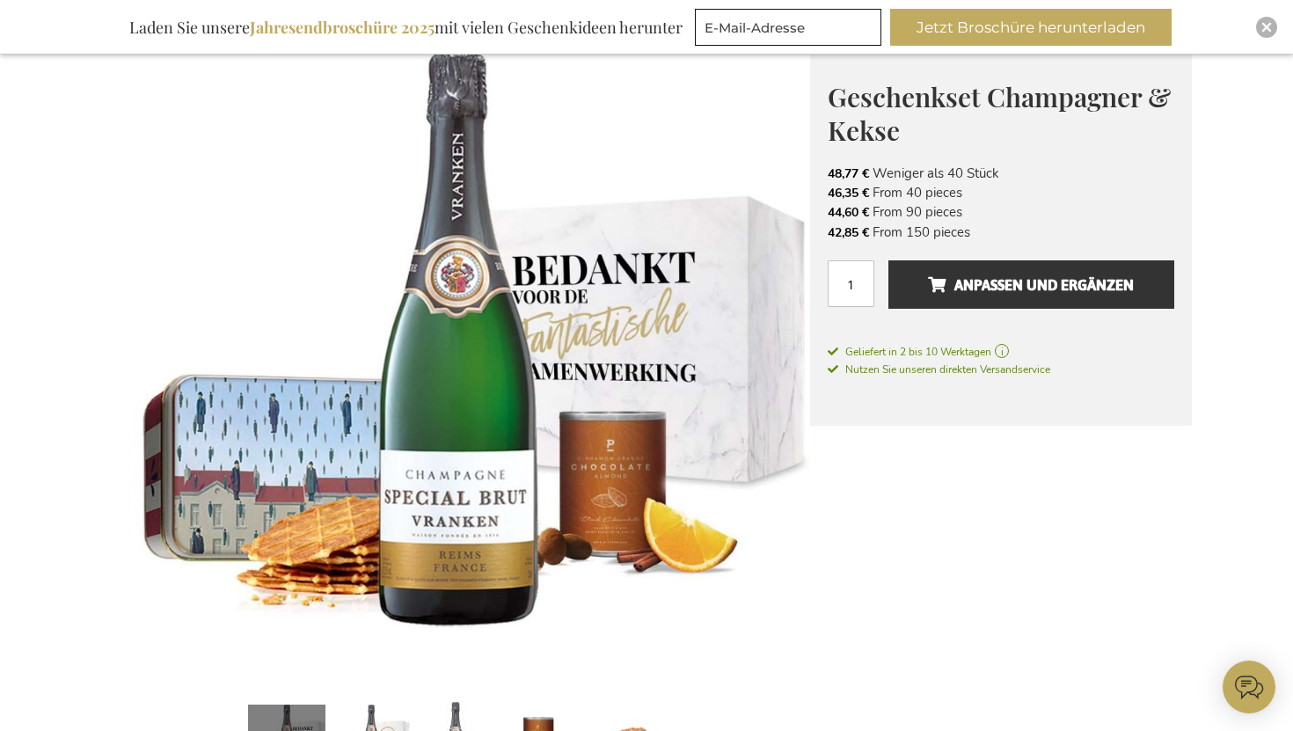
scroll to position [243, 0]
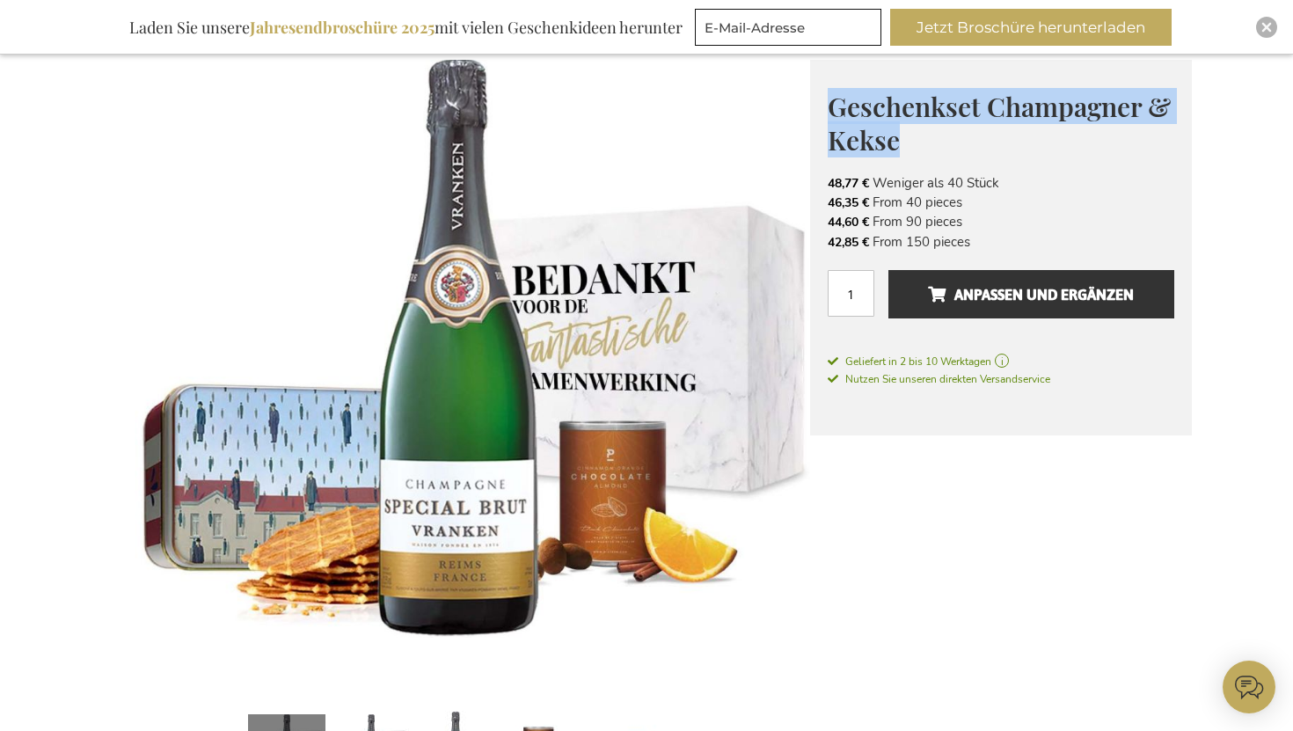
drag, startPoint x: 927, startPoint y: 140, endPoint x: 818, endPoint y: 109, distance: 113.3
click at [818, 109] on div "Geschenkset Champagner & Kekse 48,77 € Excl. VAT 48,77 € Weniger als 40 Stück 4…" at bounding box center [1001, 248] width 382 height 376
copy span "Geschenkset Champagner & Kekse"
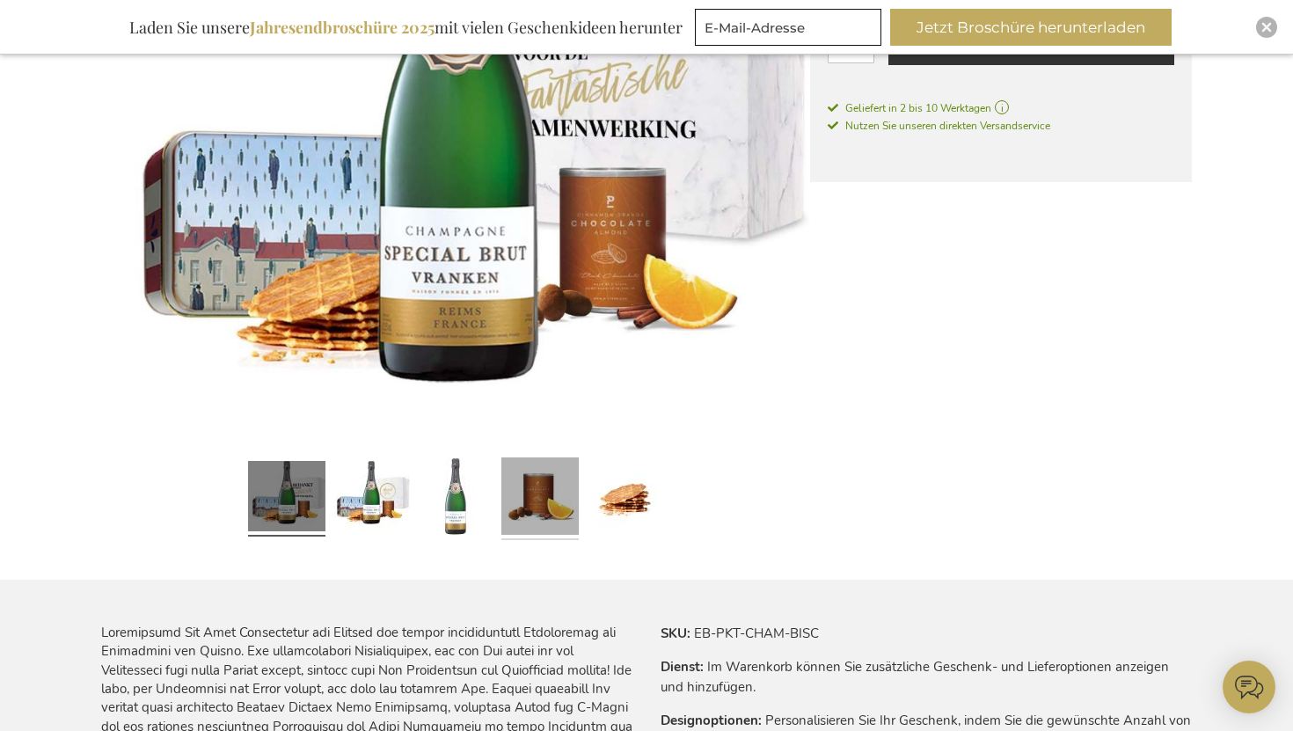
click at [537, 474] on link at bounding box center [539, 499] width 77 height 90
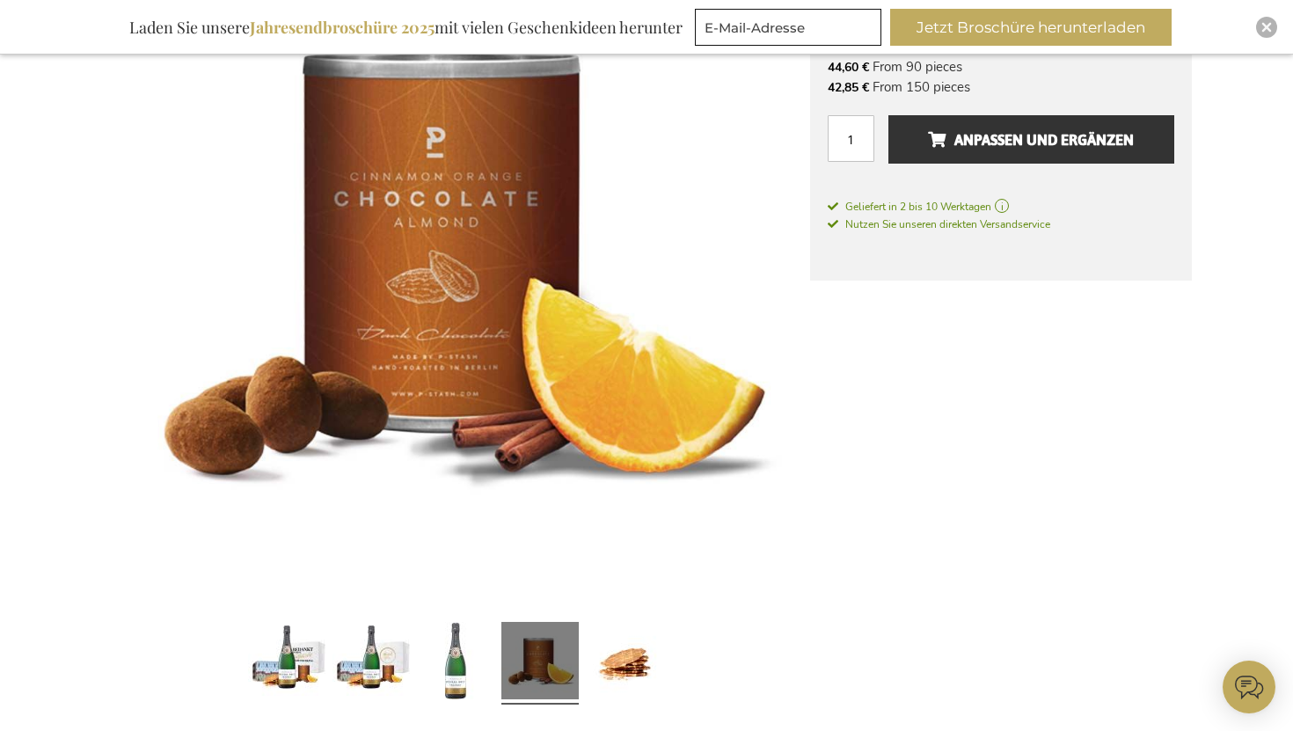
scroll to position [384, 0]
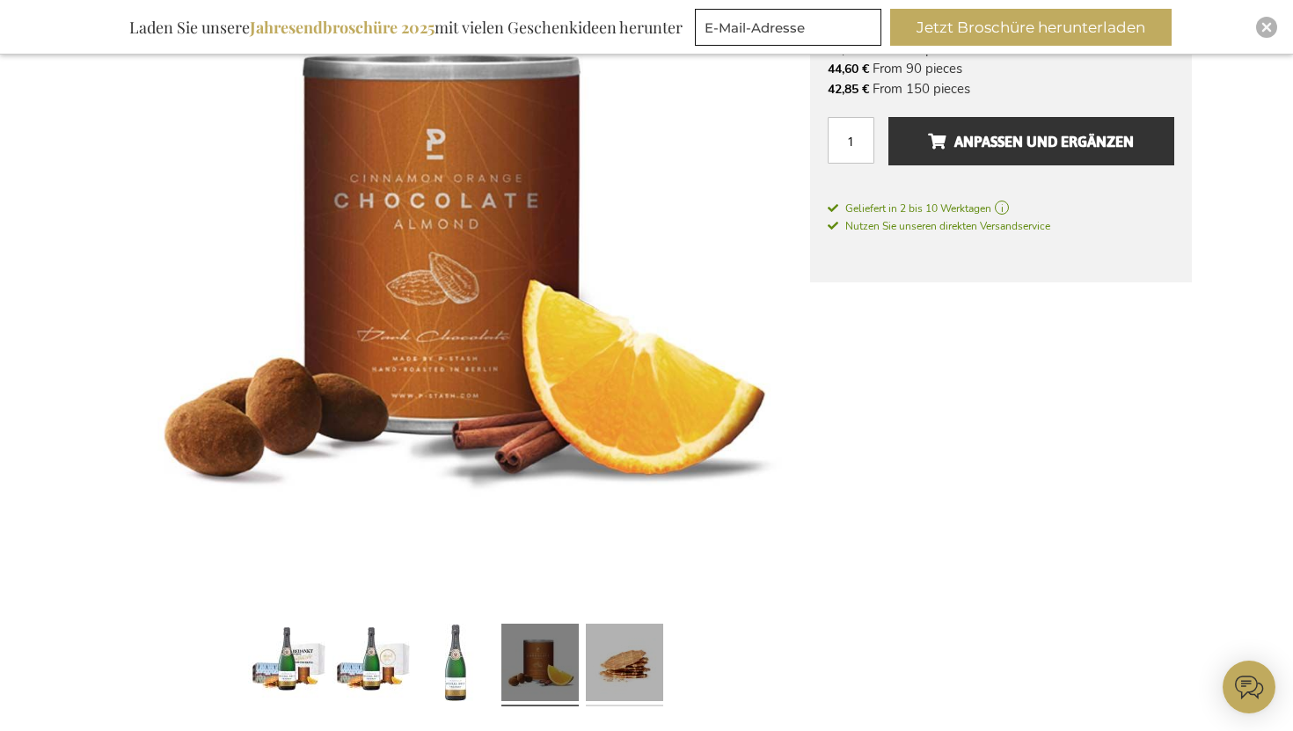
click at [618, 658] on link at bounding box center [624, 665] width 77 height 90
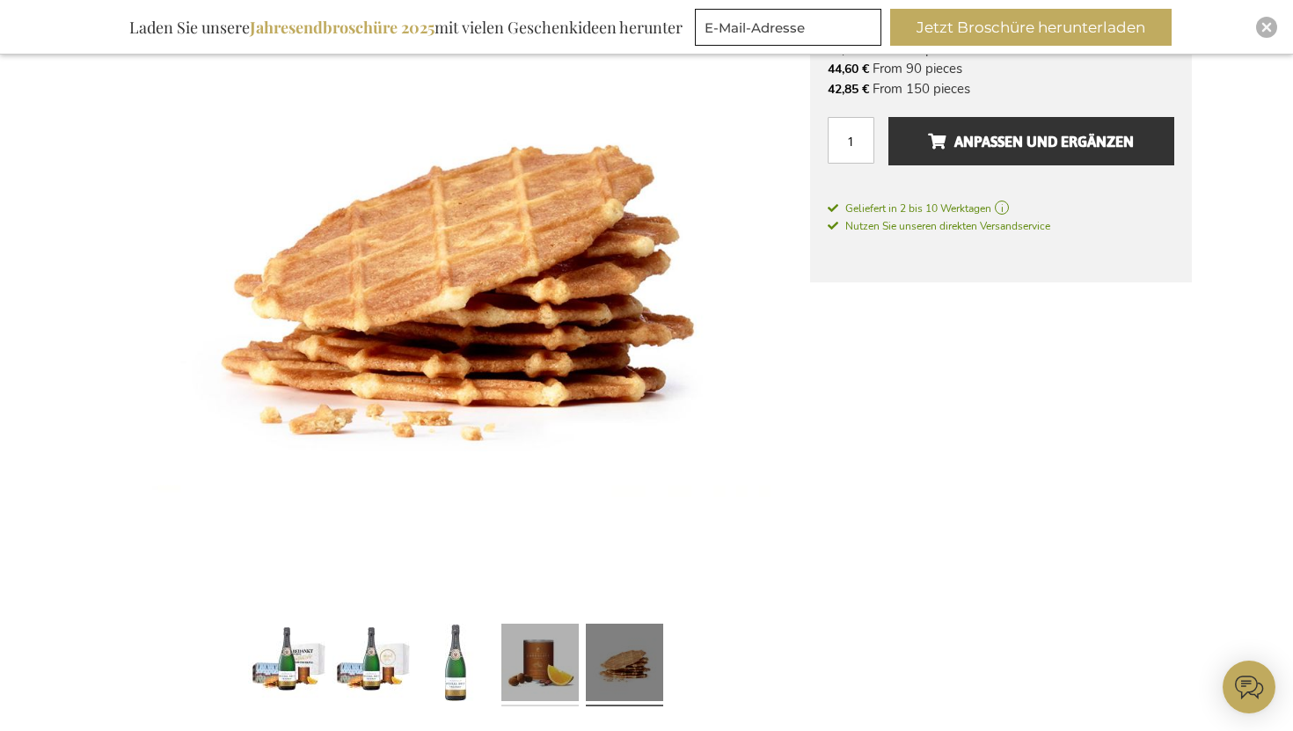
click at [542, 653] on link at bounding box center [539, 665] width 77 height 90
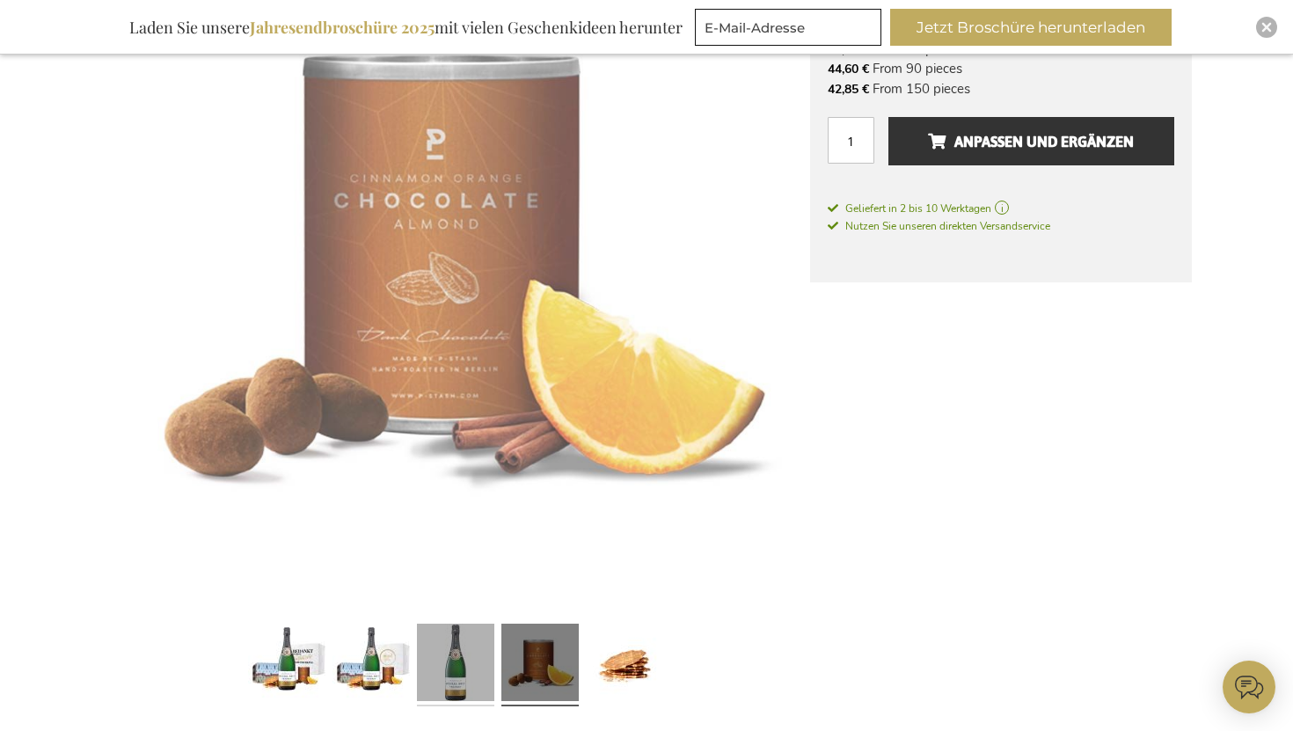
click at [437, 664] on link at bounding box center [455, 665] width 77 height 90
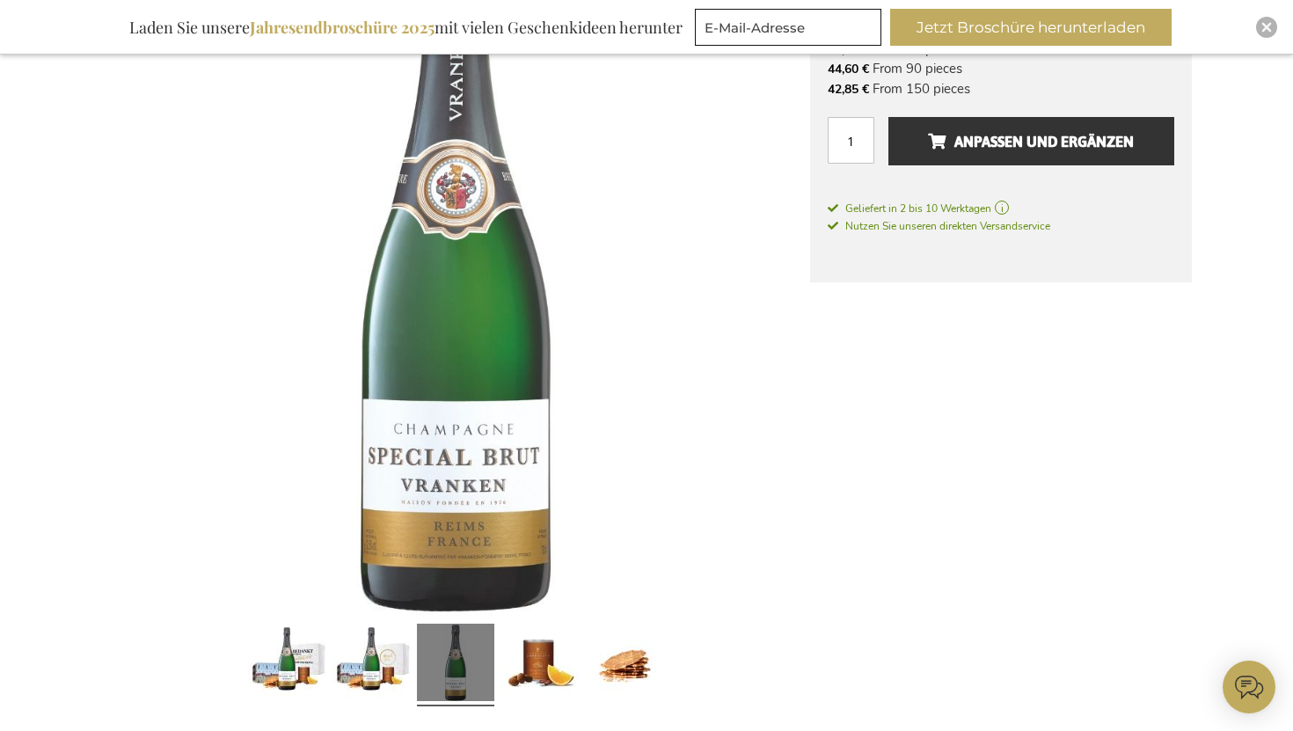
click at [230, 673] on div at bounding box center [455, 665] width 709 height 90
click at [274, 674] on link at bounding box center [286, 665] width 77 height 90
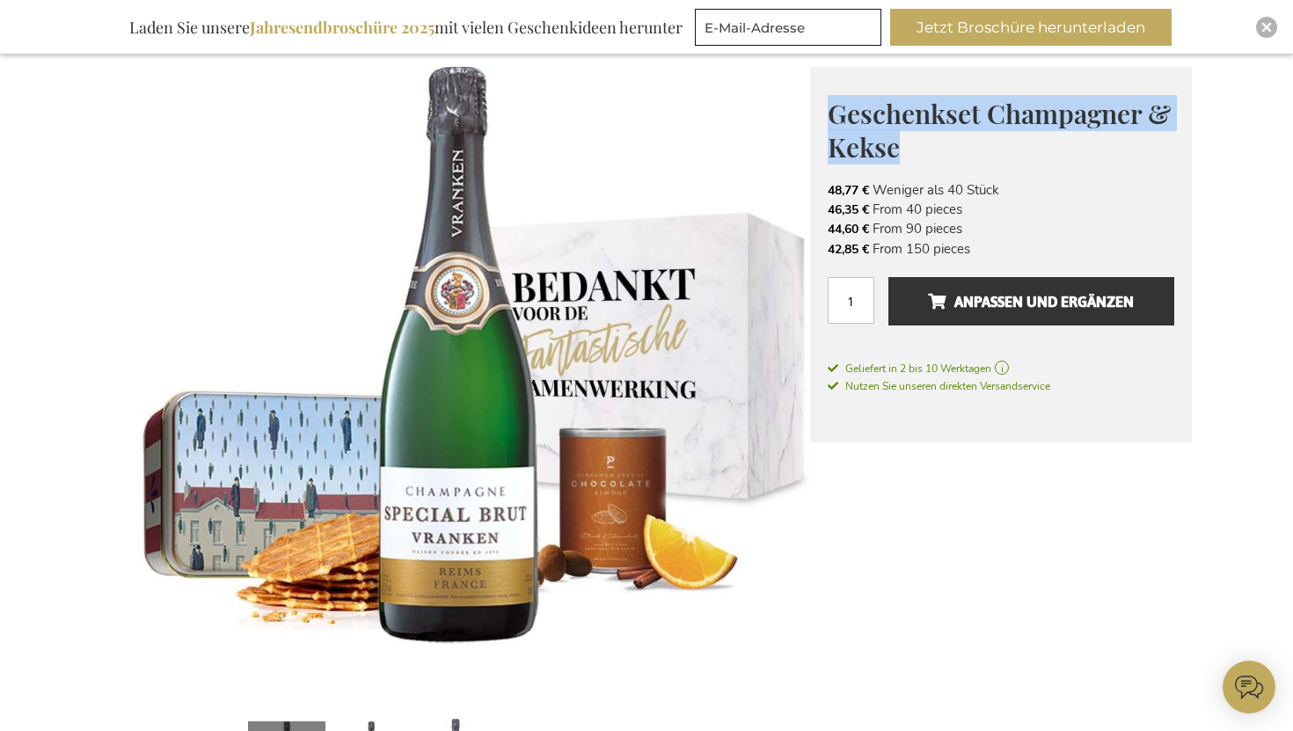
scroll to position [223, 0]
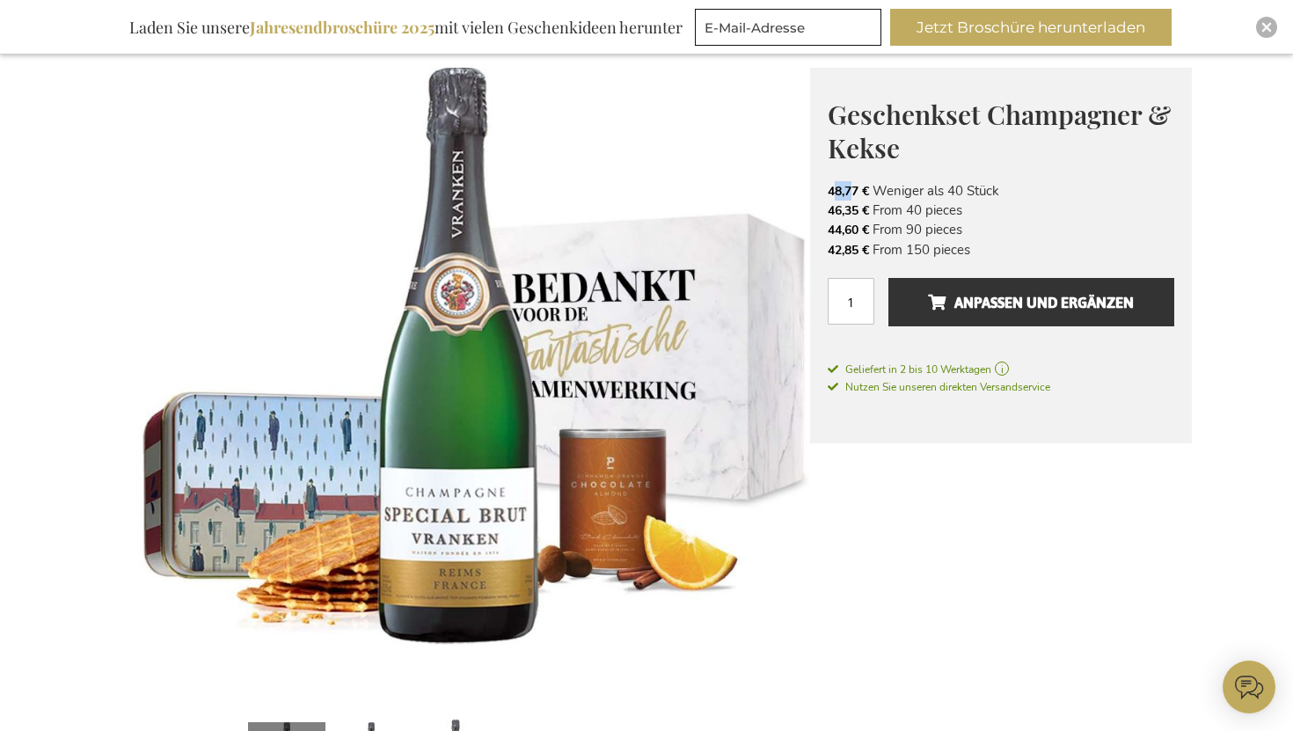
drag, startPoint x: 832, startPoint y: 187, endPoint x: 856, endPoint y: 187, distance: 23.8
click at [856, 187] on span "48,77 €" at bounding box center [848, 191] width 41 height 17
drag, startPoint x: 830, startPoint y: 189, endPoint x: 861, endPoint y: 189, distance: 31.7
click at [861, 189] on span "48,77 €" at bounding box center [848, 191] width 41 height 17
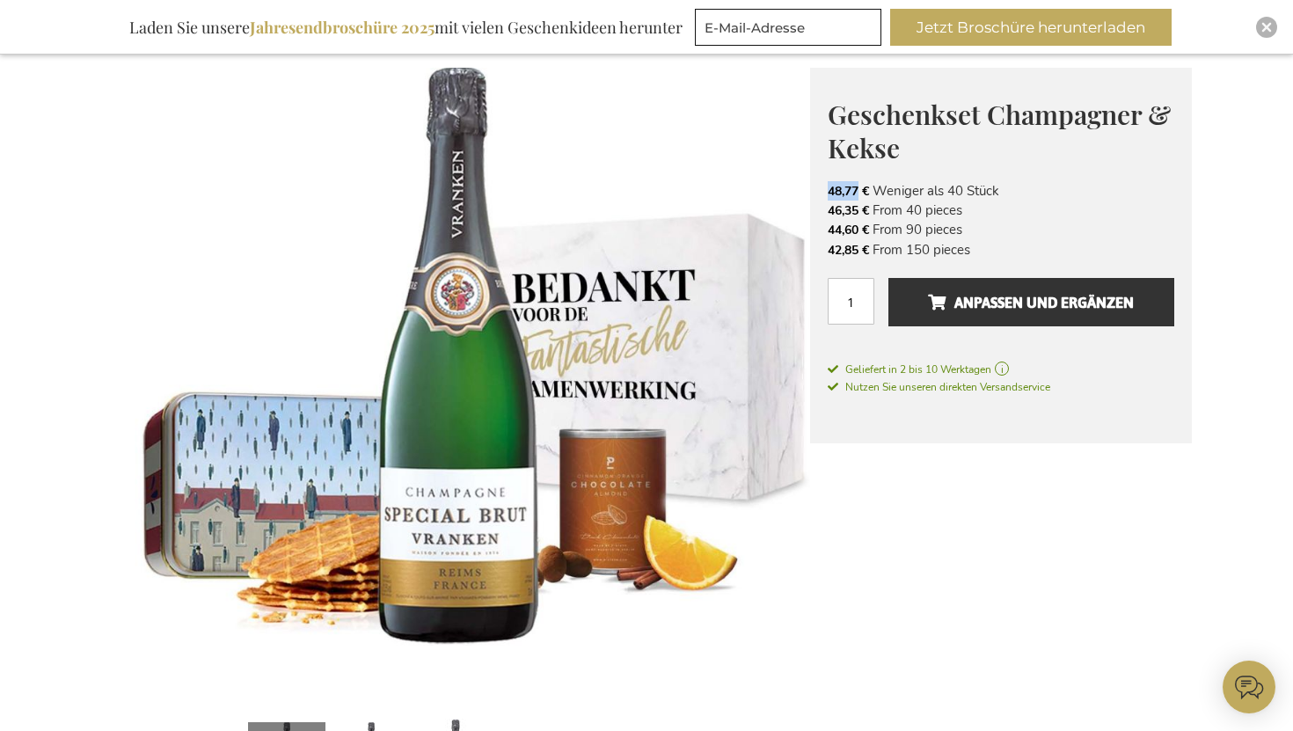
copy span "48,77"
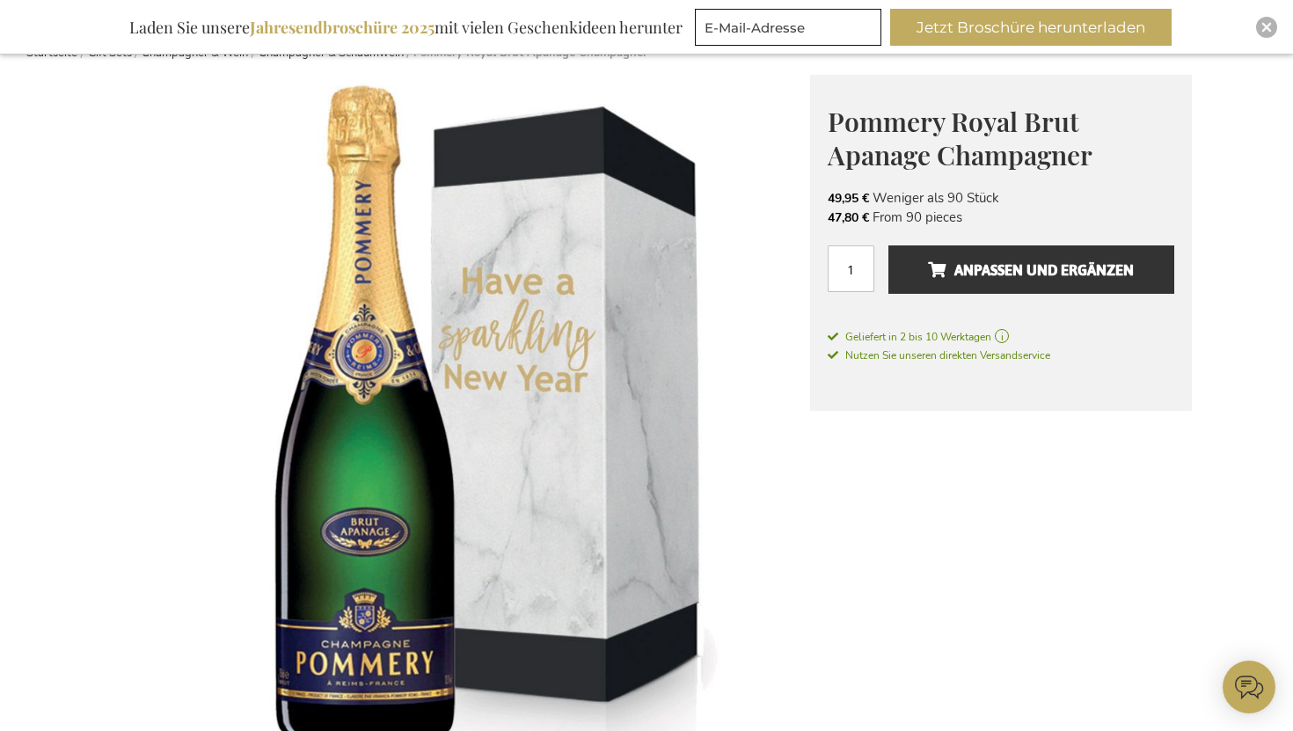
scroll to position [185, 0]
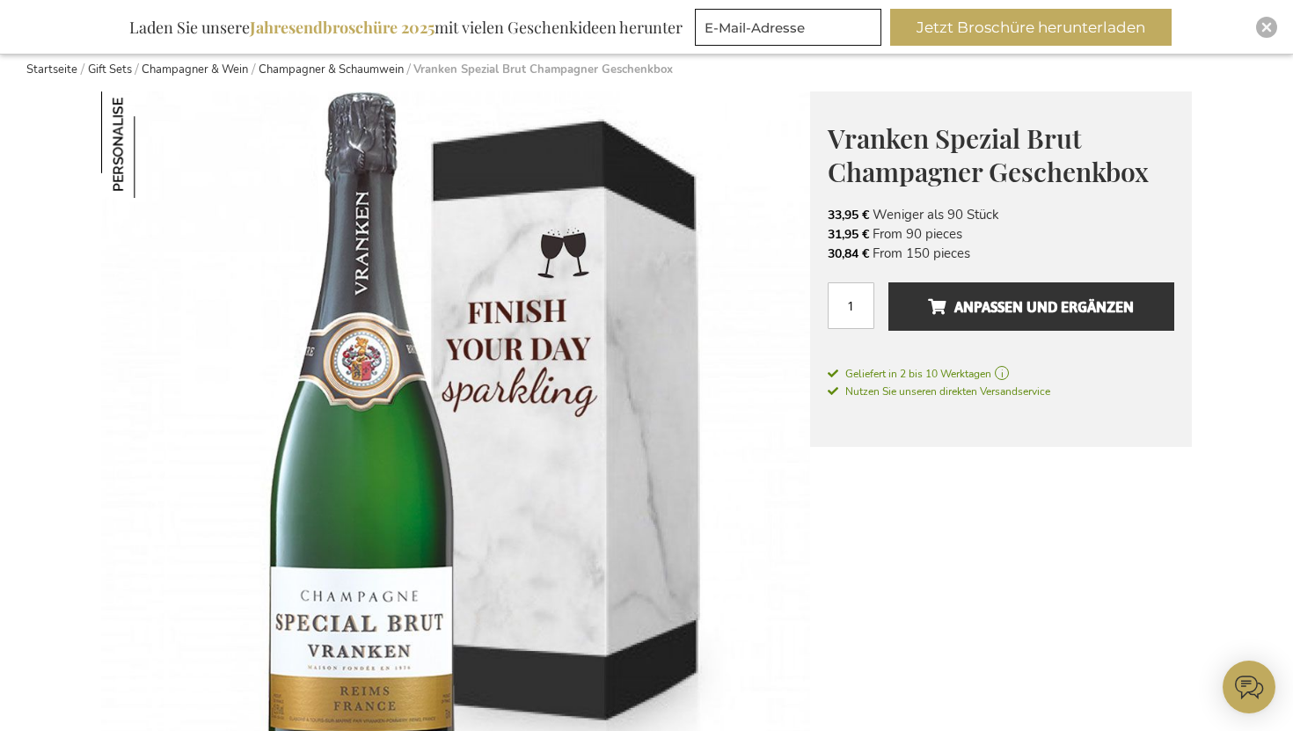
scroll to position [200, 0]
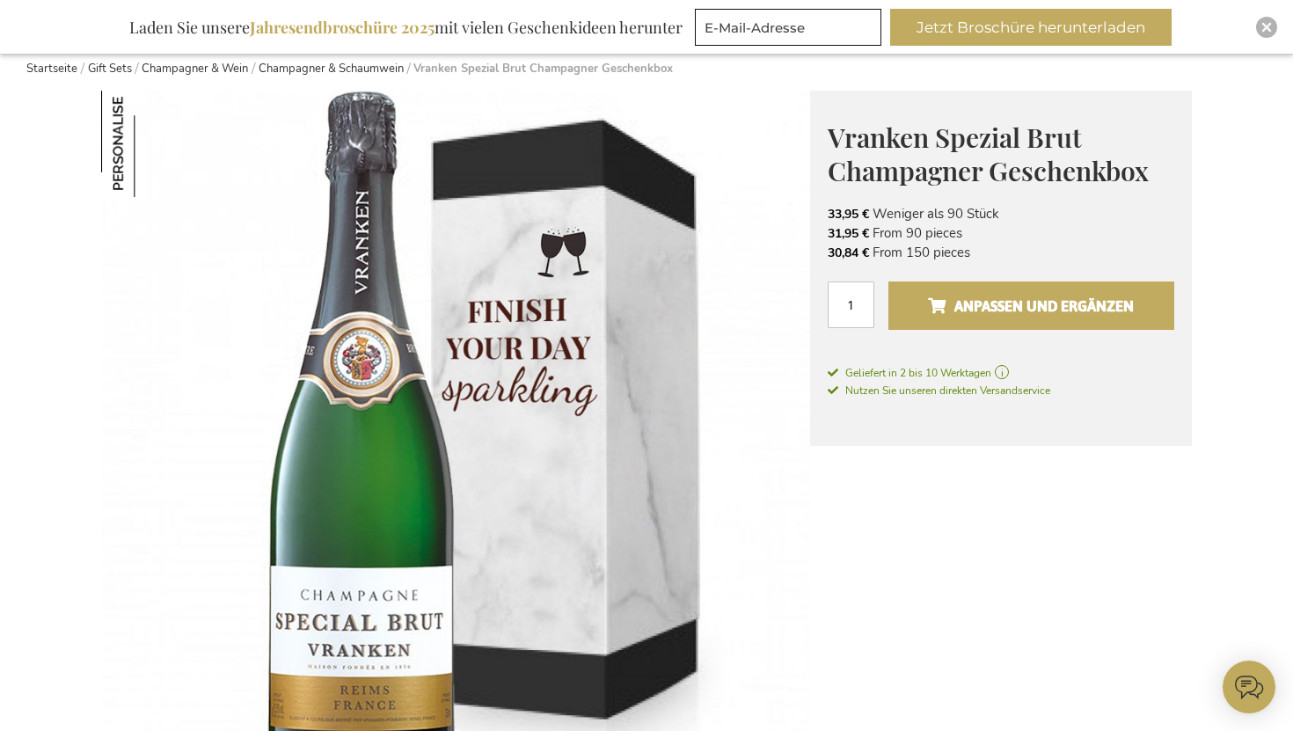
click at [1056, 301] on span "Anpassen und ergänzen" at bounding box center [1031, 306] width 206 height 28
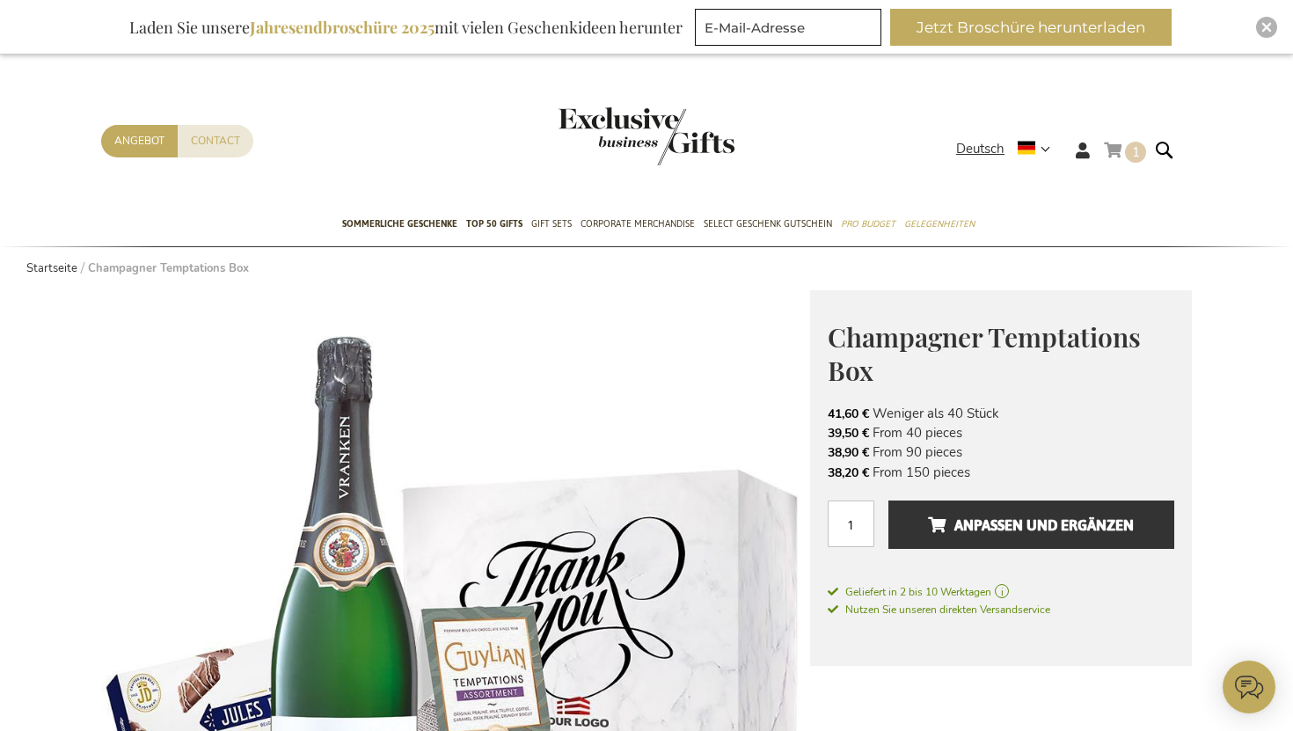
click at [1122, 148] on link "Mein Warenkorb 1 1 items" at bounding box center [1125, 153] width 42 height 29
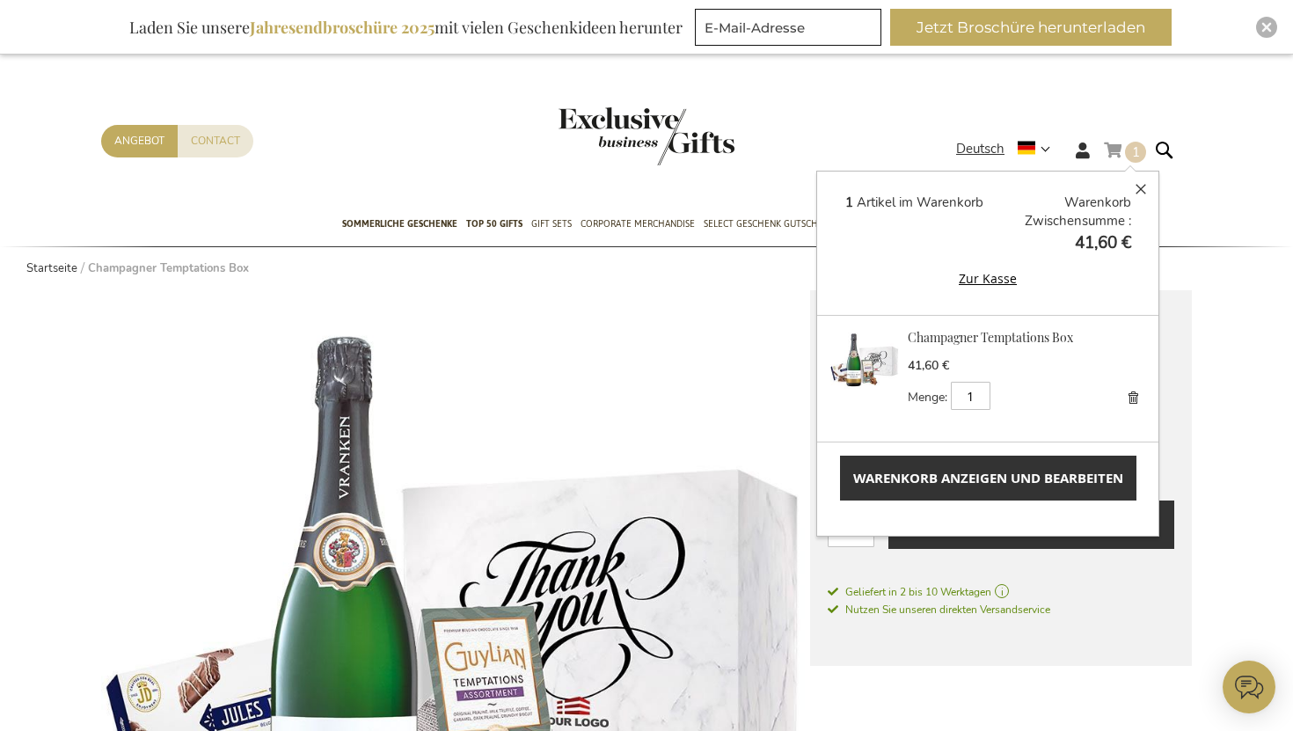
click at [1115, 147] on link "Mein Warenkorb 1 1 items" at bounding box center [1125, 153] width 42 height 29
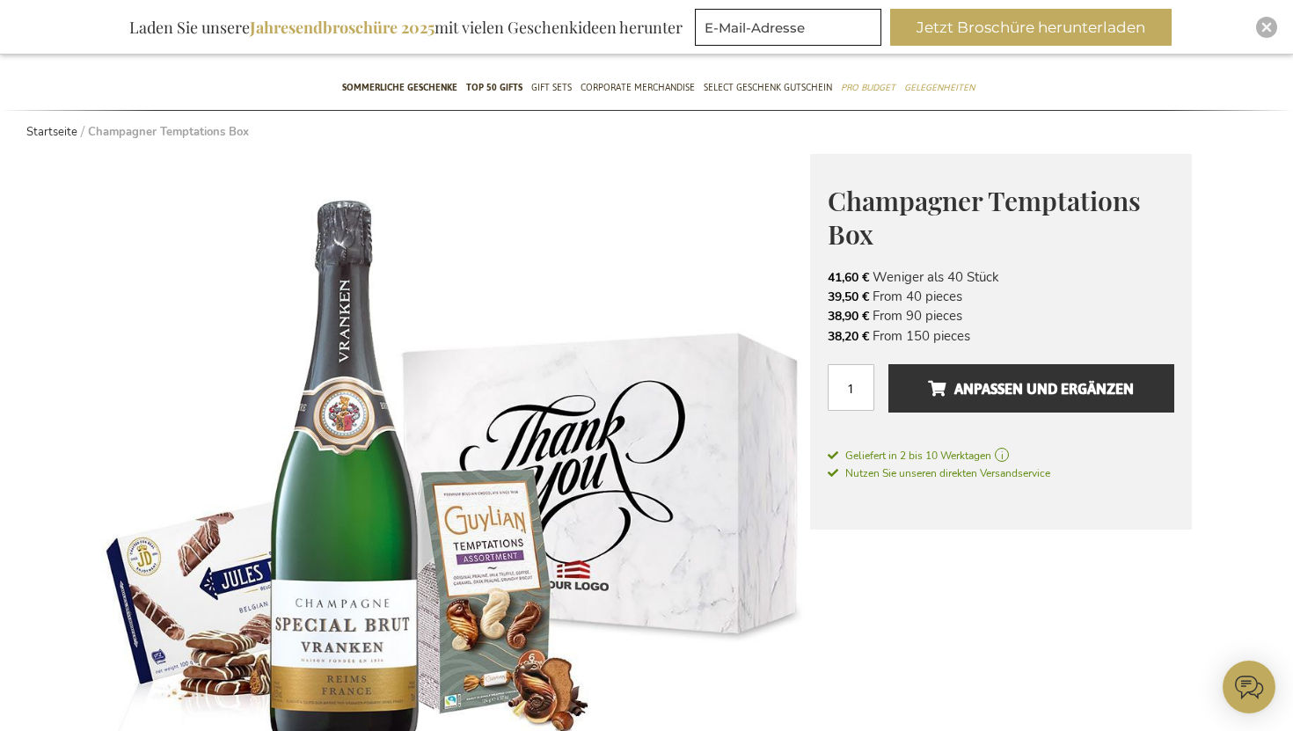
scroll to position [135, 0]
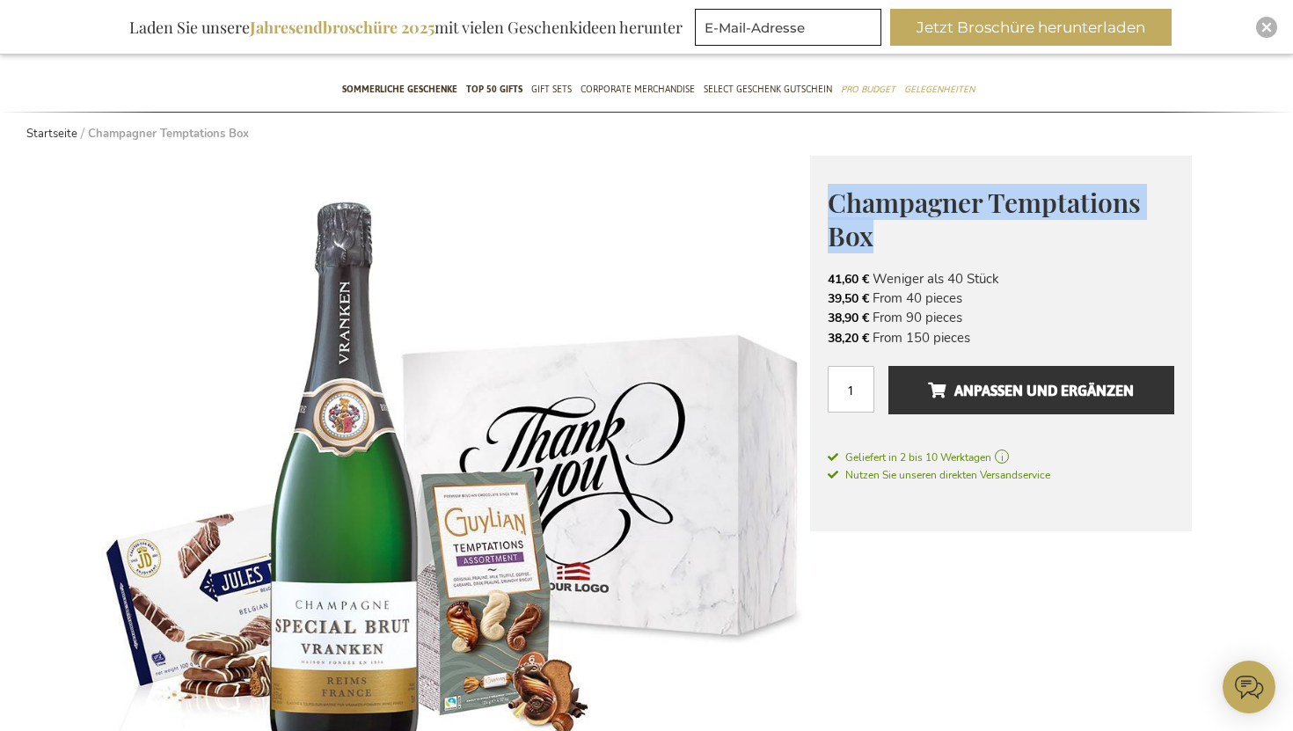
drag, startPoint x: 893, startPoint y: 237, endPoint x: 811, endPoint y: 208, distance: 86.8
click at [811, 208] on div "Champagner Temptations Box Auf Exzellenz und Wertschätzung anstoßen Vranken Pom…" at bounding box center [1001, 344] width 382 height 376
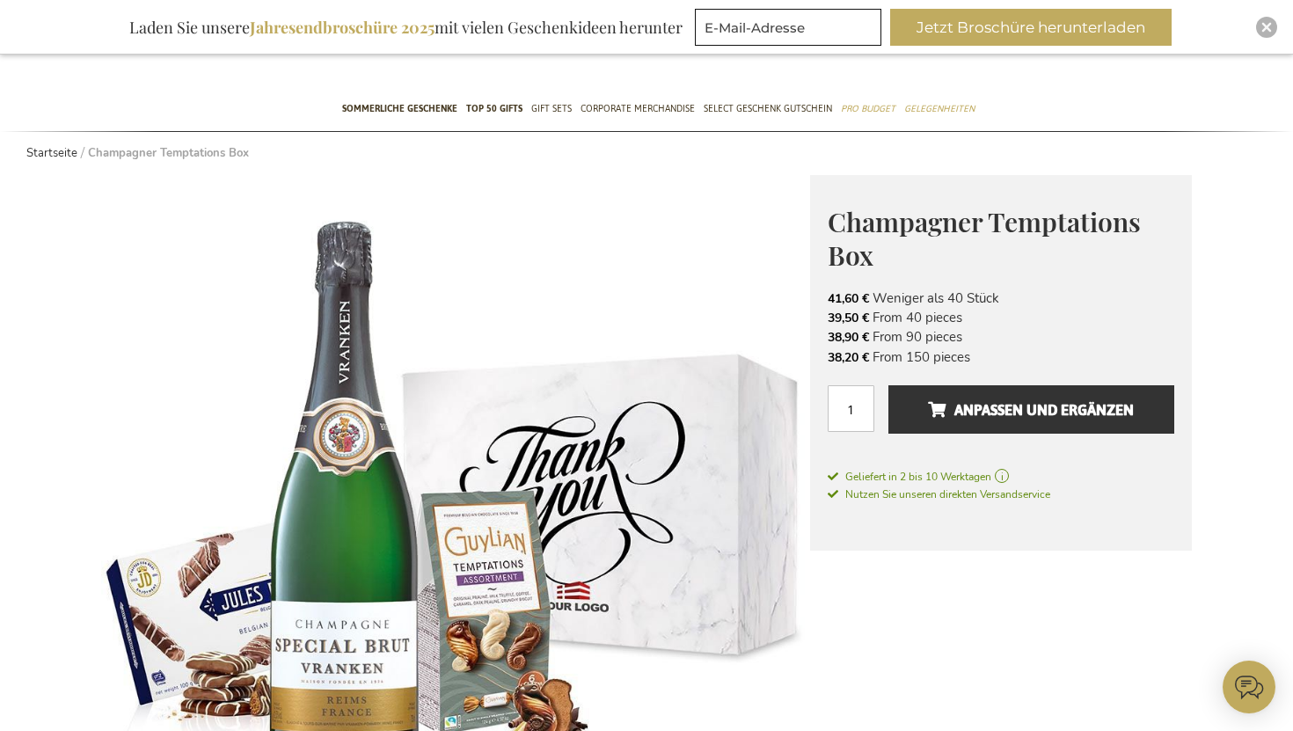
scroll to position [110, 0]
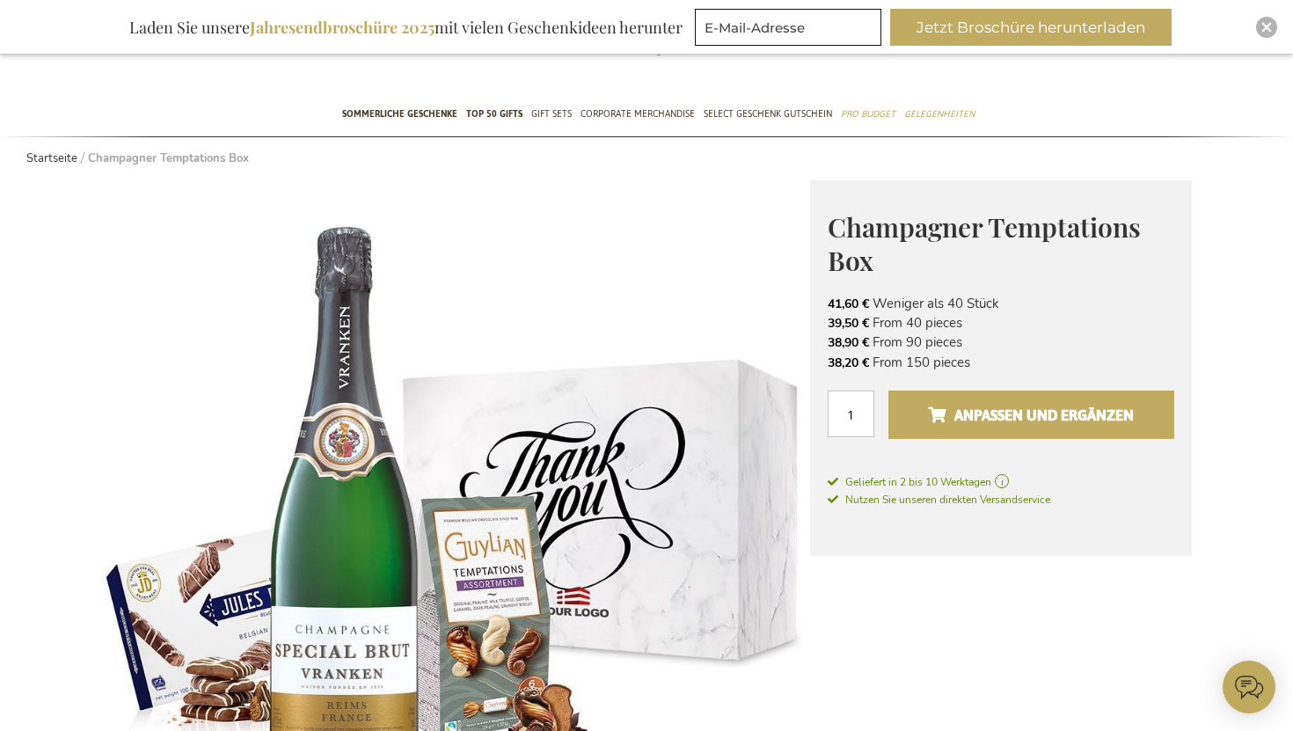
click at [983, 398] on button "Anpassen und ergänzen" at bounding box center [1031, 415] width 286 height 48
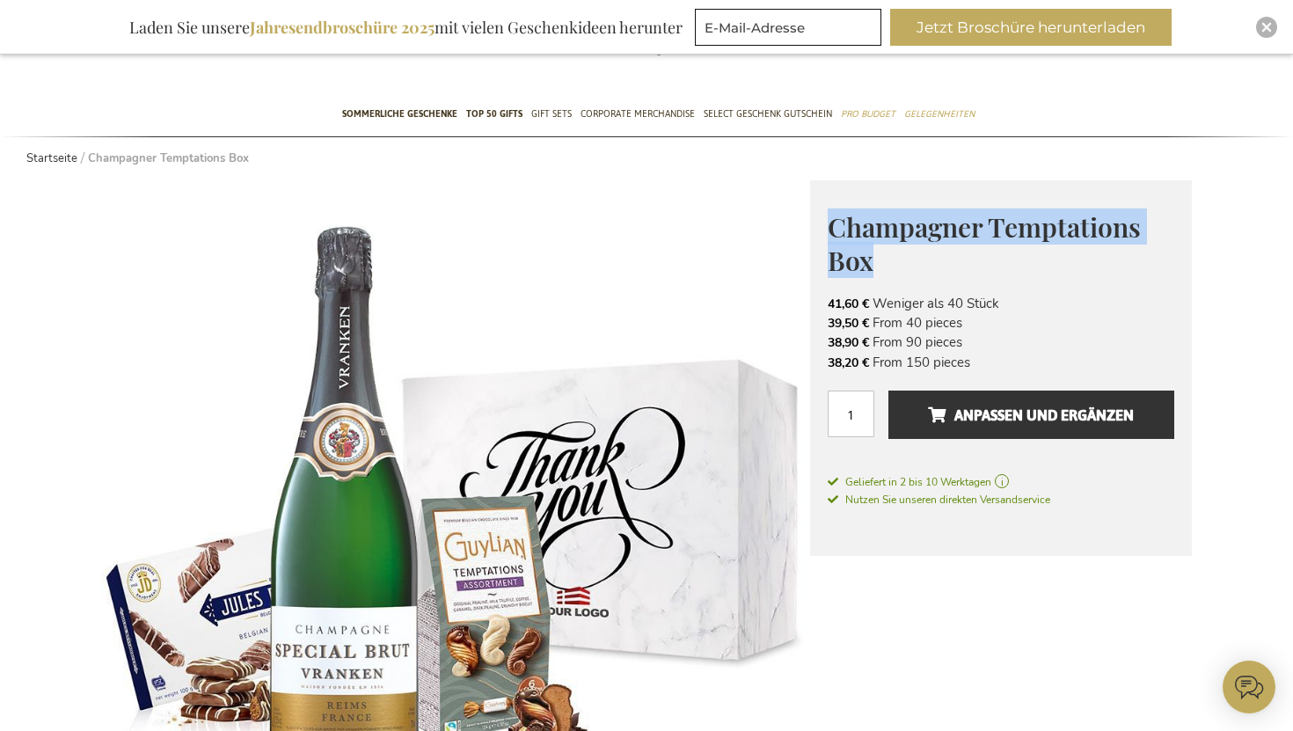
drag, startPoint x: 896, startPoint y: 272, endPoint x: 834, endPoint y: 237, distance: 71.7
click at [834, 237] on h1 "Champagner Temptations Box" at bounding box center [1001, 242] width 347 height 68
copy span "Champagner Temptations Box"
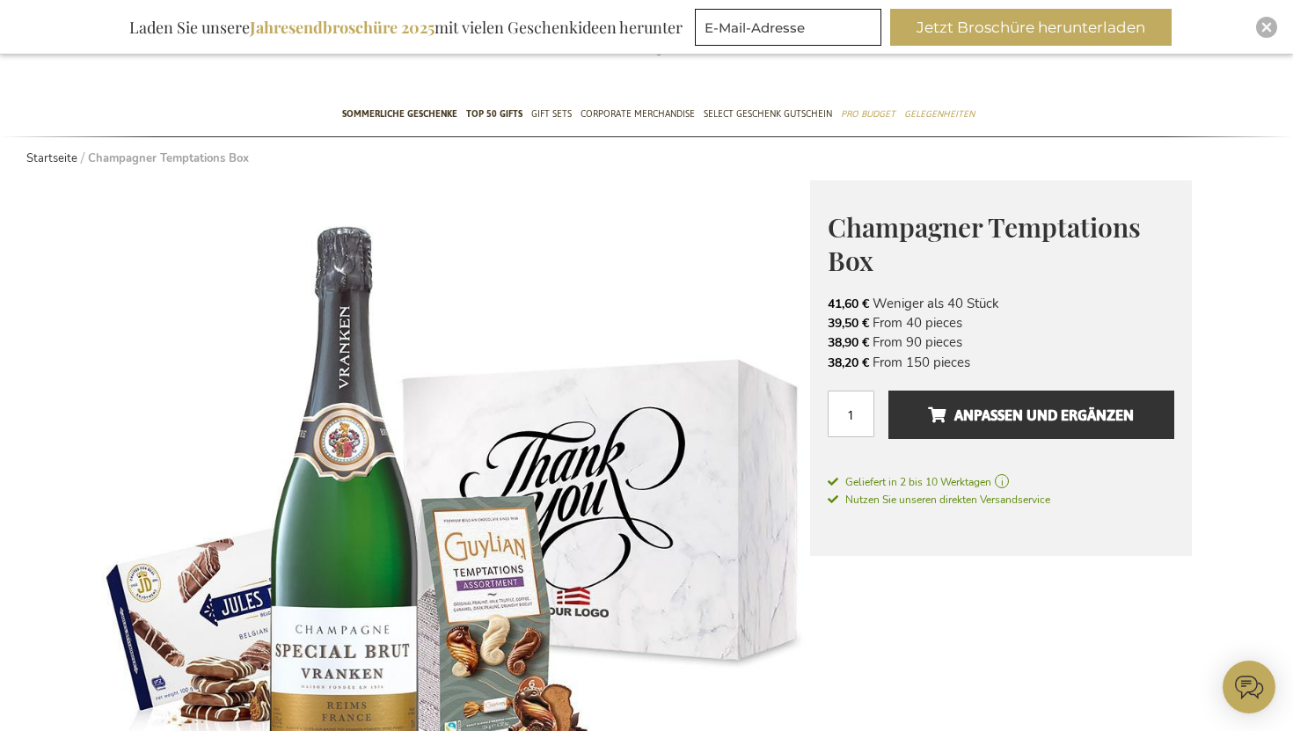
click at [828, 303] on span "41,60 €" at bounding box center [848, 304] width 41 height 17
drag, startPoint x: 828, startPoint y: 299, endPoint x: 858, endPoint y: 305, distance: 30.5
click at [858, 305] on span "41,60 €" at bounding box center [848, 304] width 41 height 17
copy span "41,60"
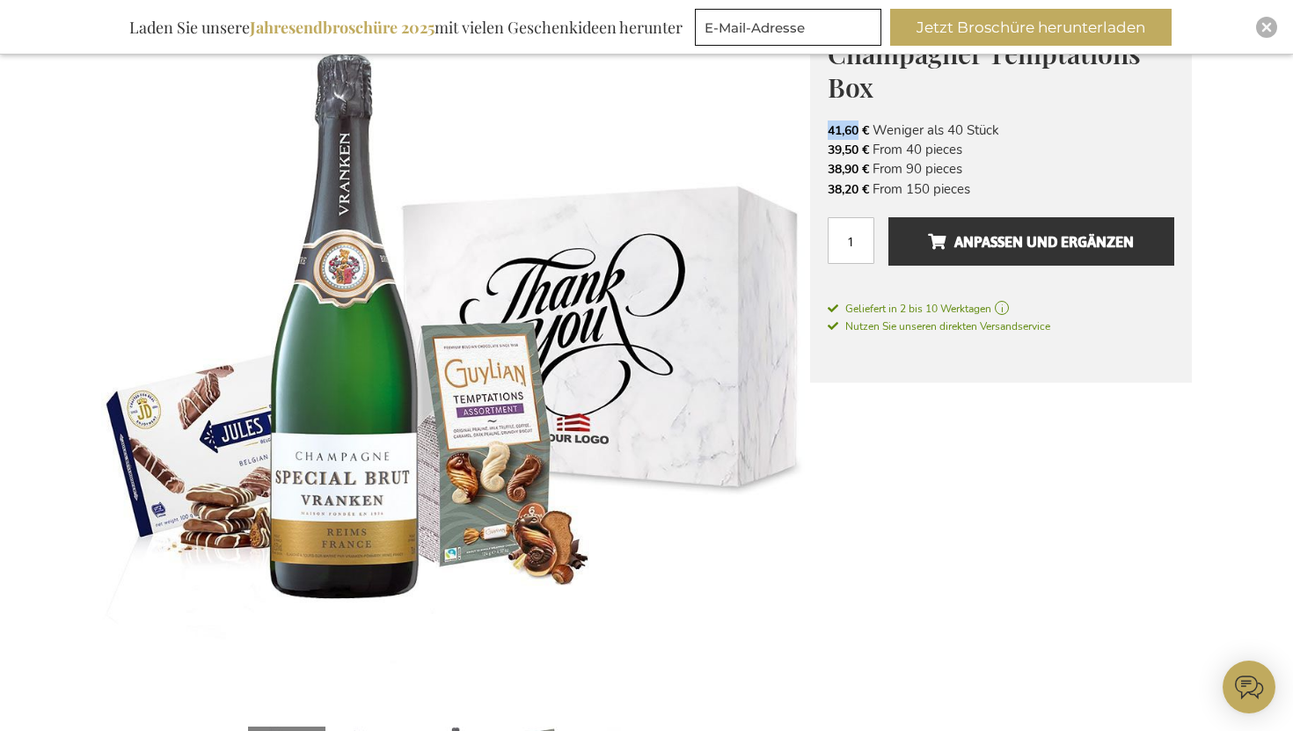
scroll to position [286, 0]
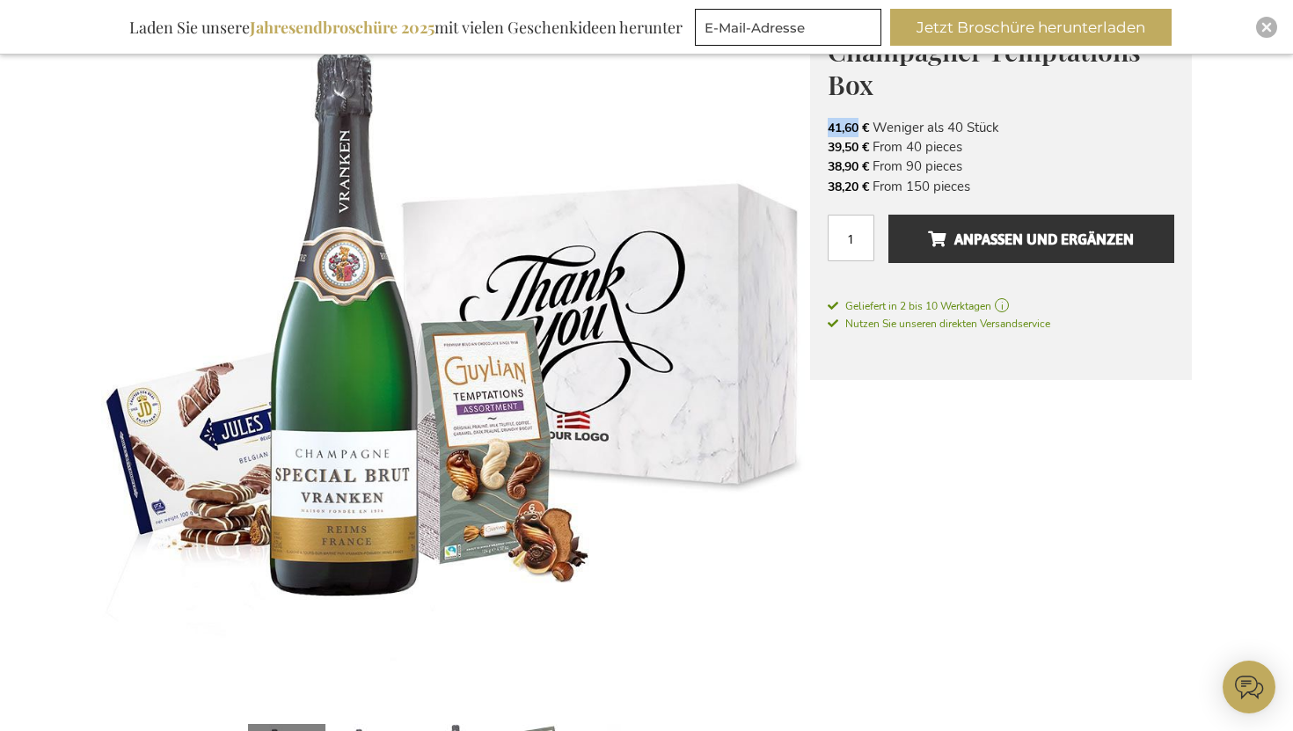
click at [899, 280] on div "Anpassen und ergänzen" at bounding box center [1031, 247] width 286 height 65
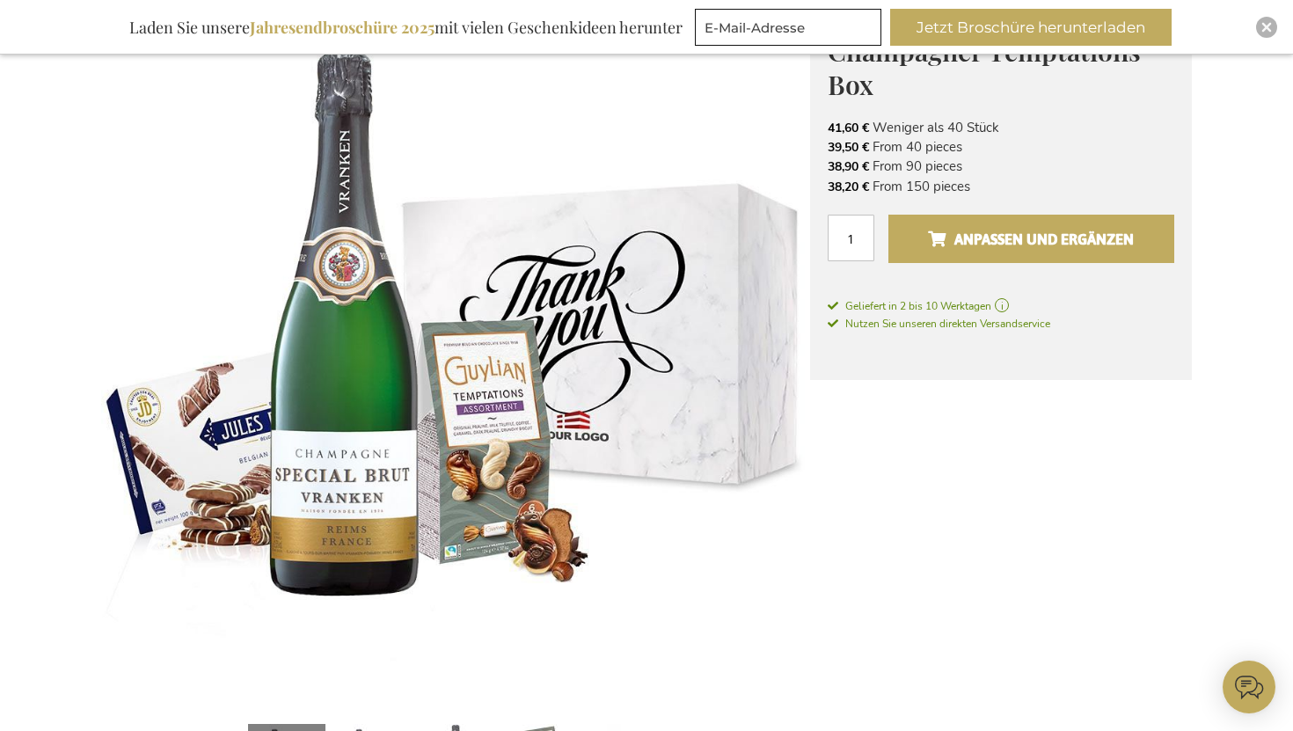
click at [951, 246] on span "Anpassen und ergänzen" at bounding box center [1031, 239] width 206 height 28
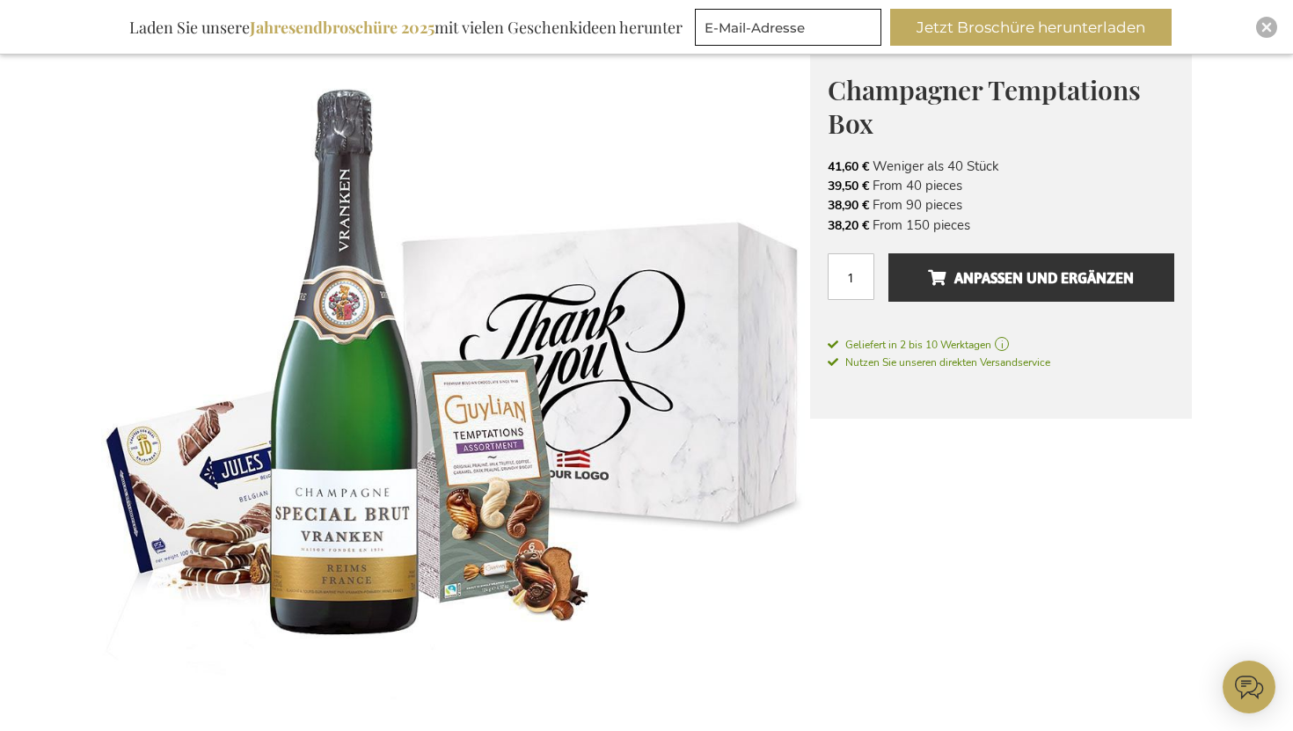
scroll to position [226, 0]
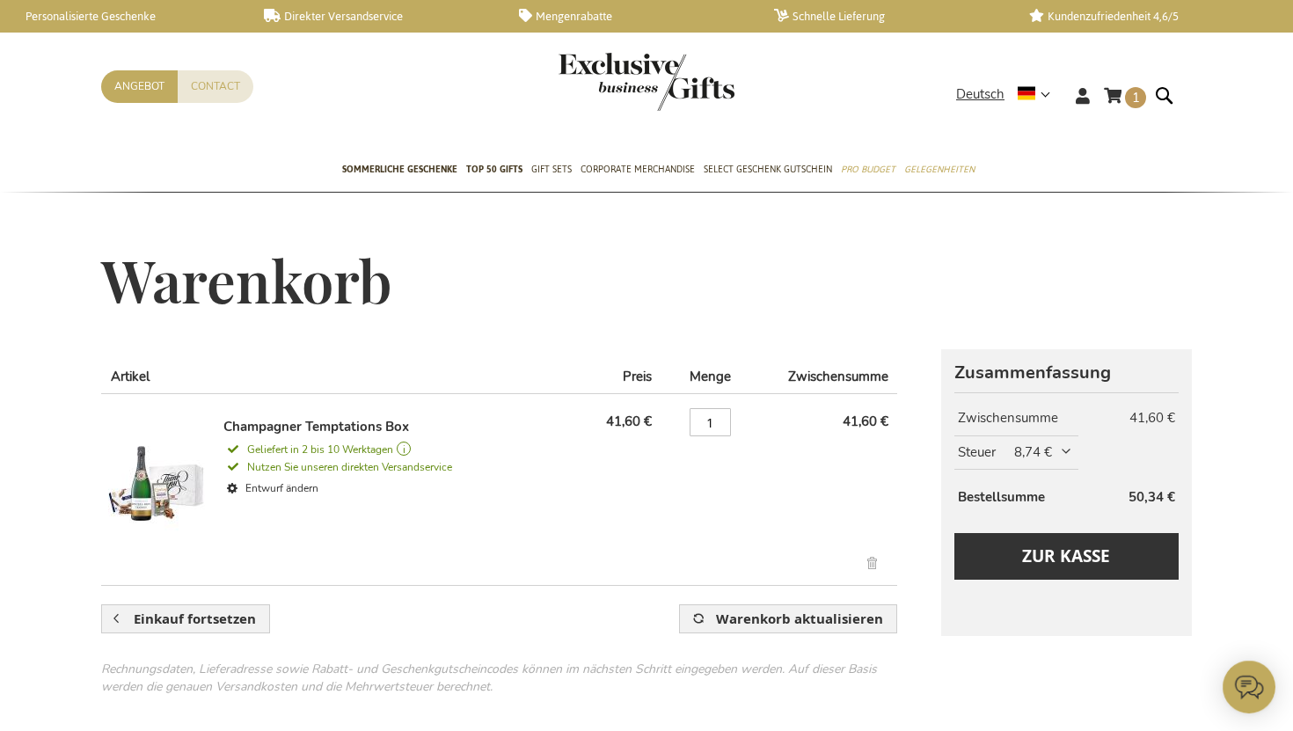
click at [1049, 448] on span "8,74 €" at bounding box center [1044, 452] width 61 height 18
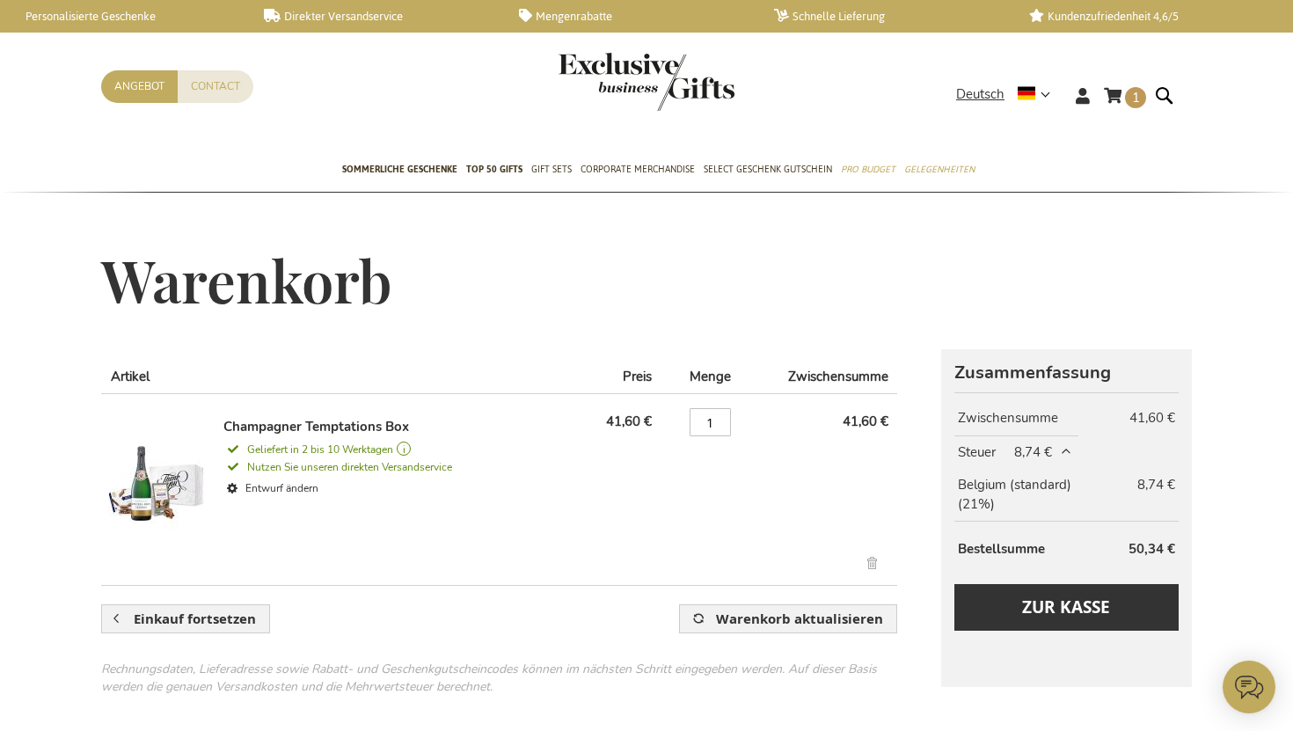
click at [1049, 448] on span "8,74 €" at bounding box center [1044, 452] width 61 height 18
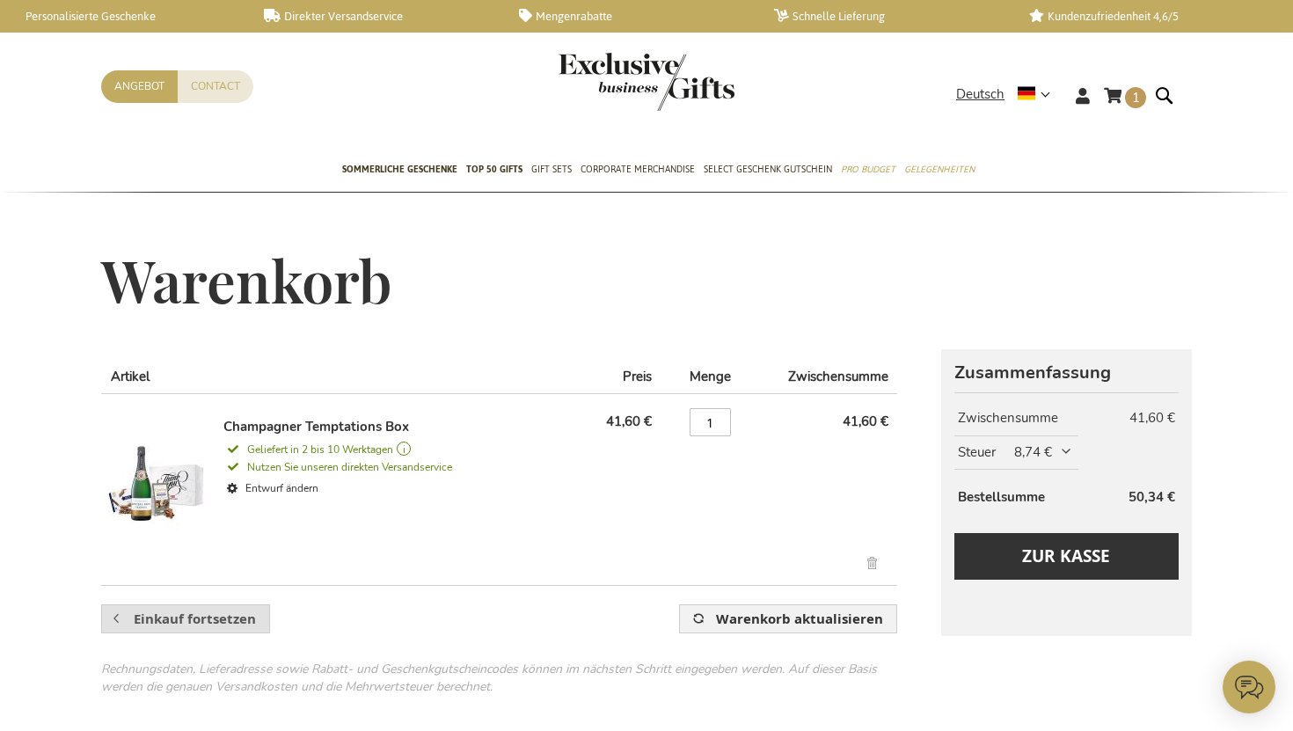
click at [198, 620] on span "Einkauf fortsetzen" at bounding box center [195, 619] width 122 height 18
